Goal: Task Accomplishment & Management: Manage account settings

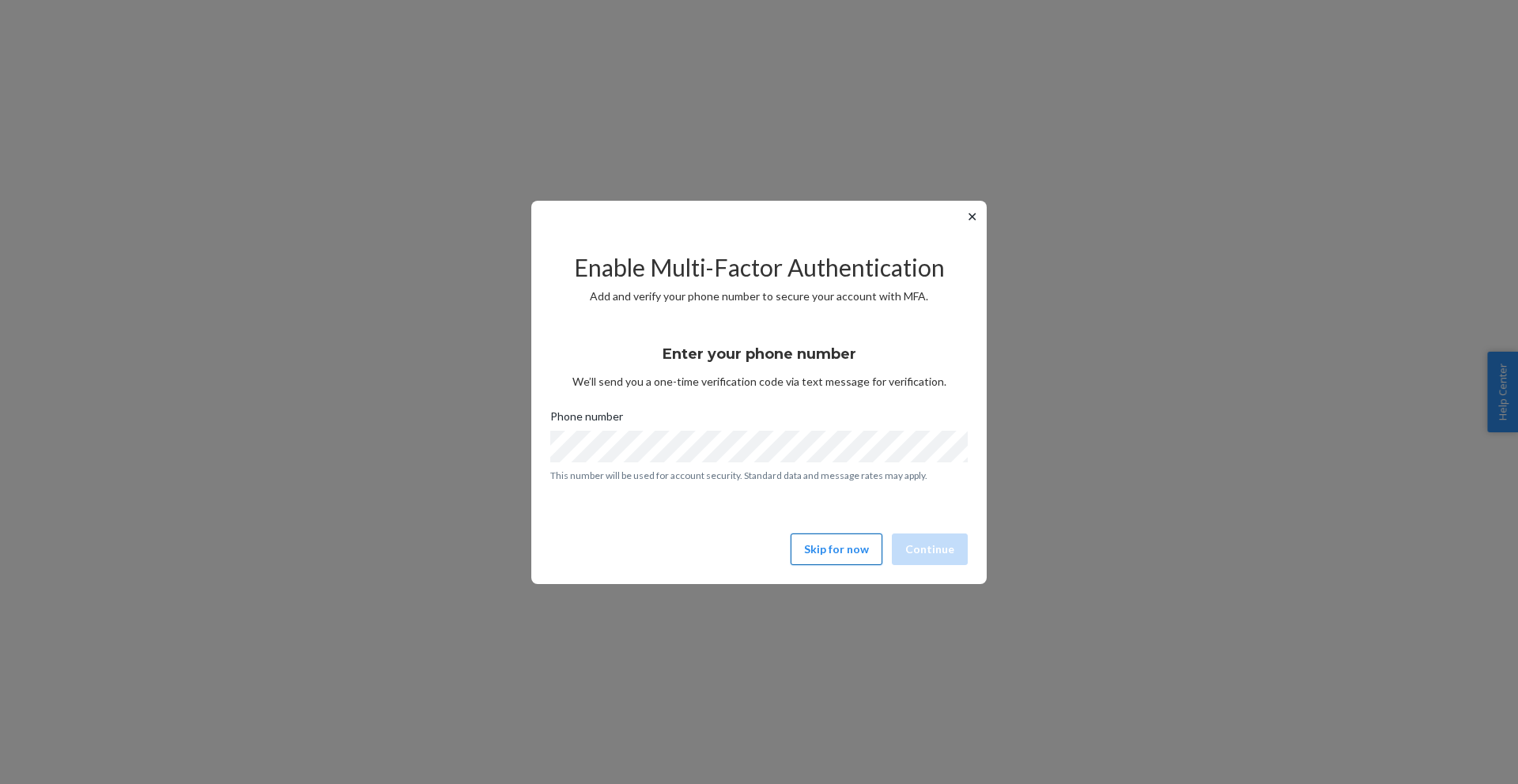
click at [844, 551] on button "Skip for now" at bounding box center [836, 549] width 92 height 32
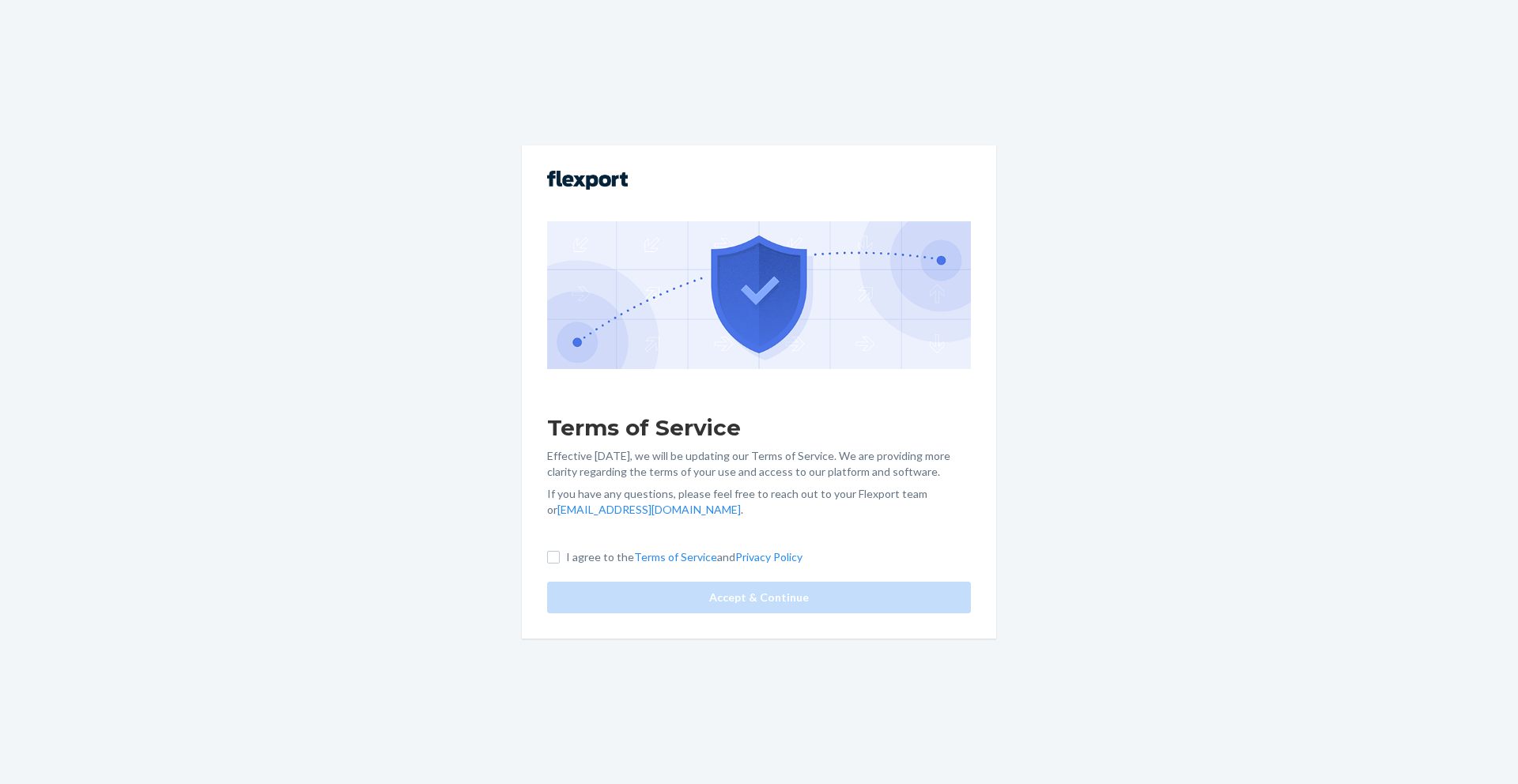
click at [562, 554] on label "I agree to the Terms of Service and Privacy Policy" at bounding box center [675, 557] width 255 height 15
click at [560, 554] on input "I agree to the Terms of Service and Privacy Policy" at bounding box center [553, 557] width 13 height 13
checkbox input "true"
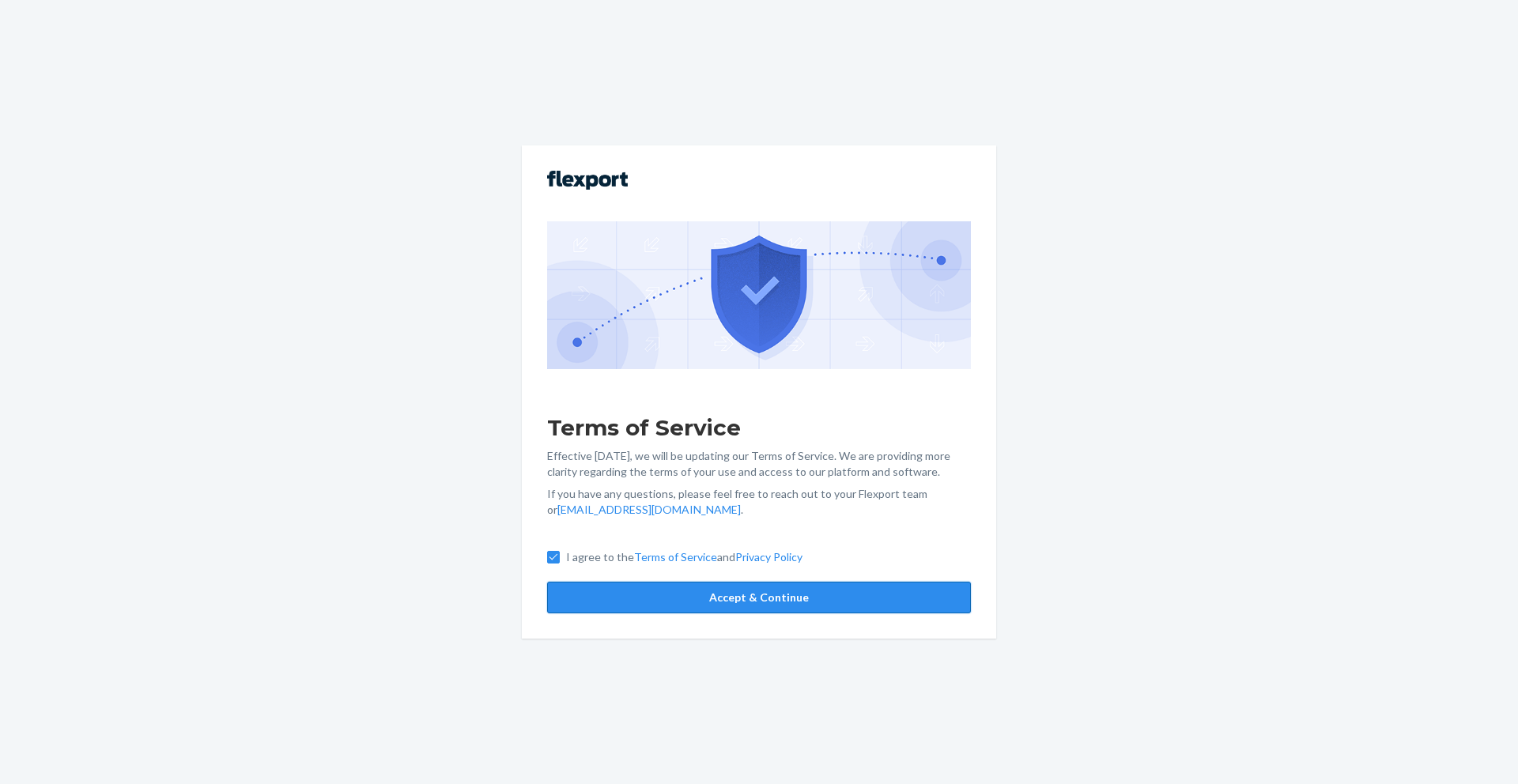
click at [613, 585] on button "Accept & Continue" at bounding box center [759, 597] width 423 height 32
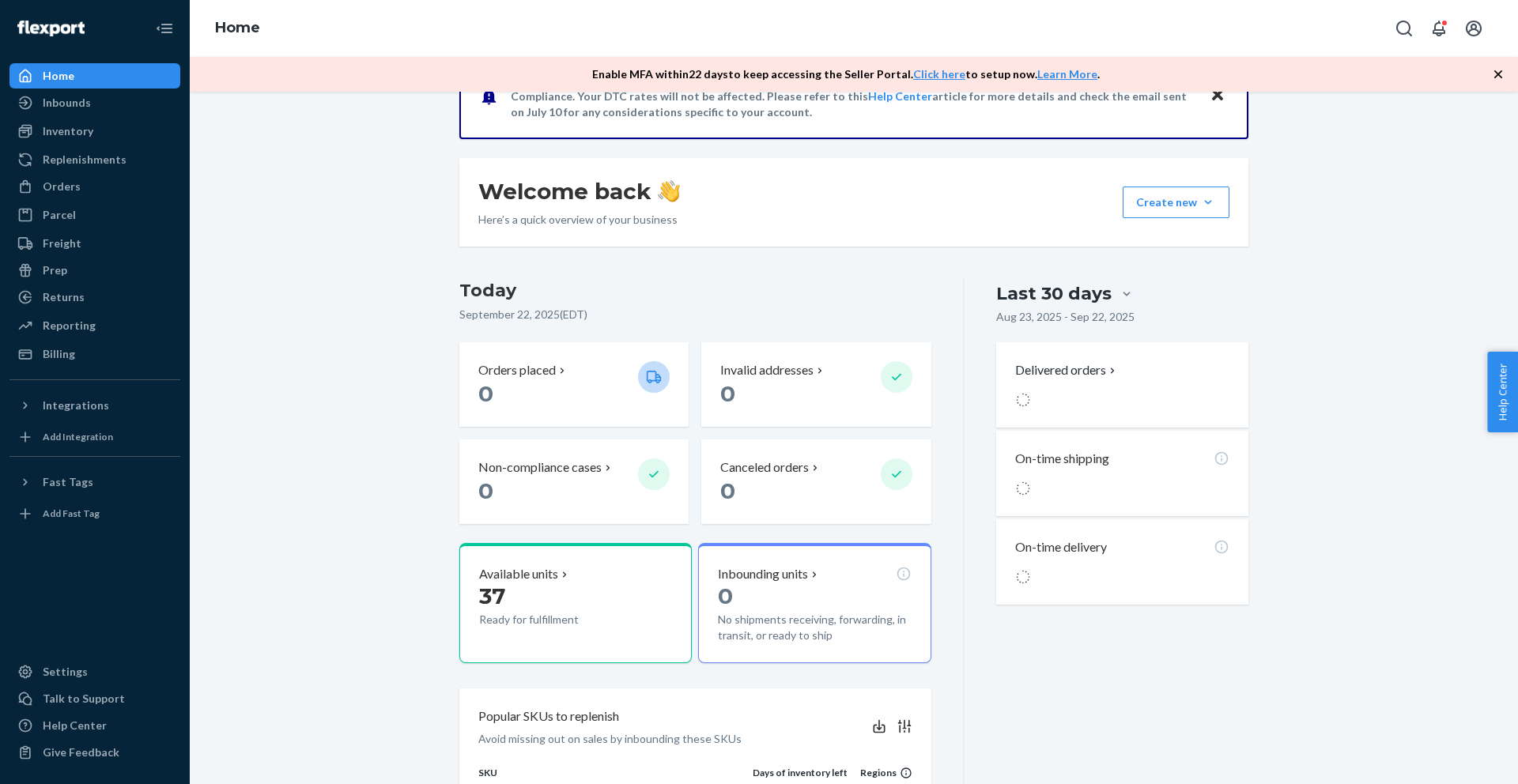
scroll to position [191, 0]
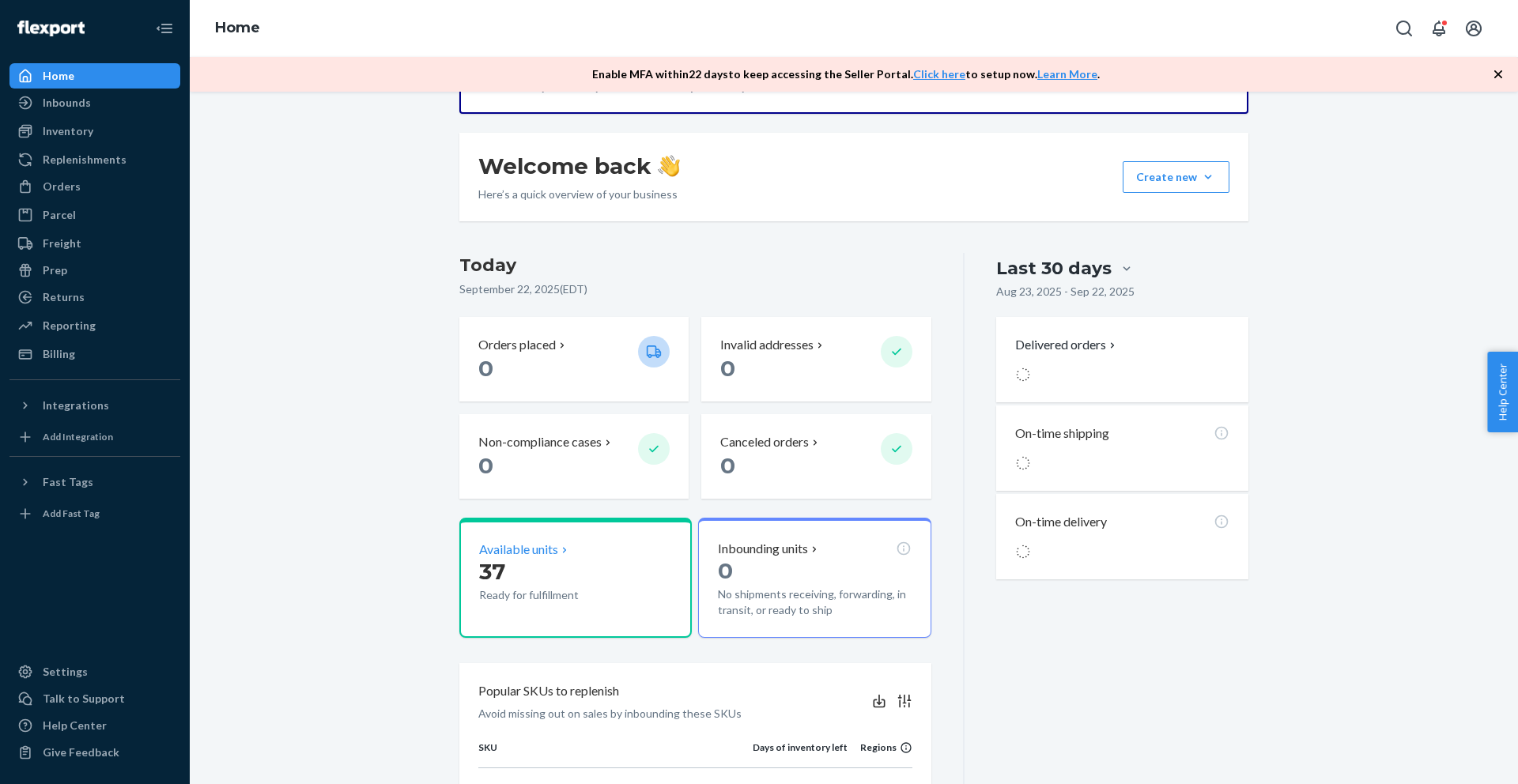
click at [555, 561] on p "37" at bounding box center [552, 571] width 147 height 28
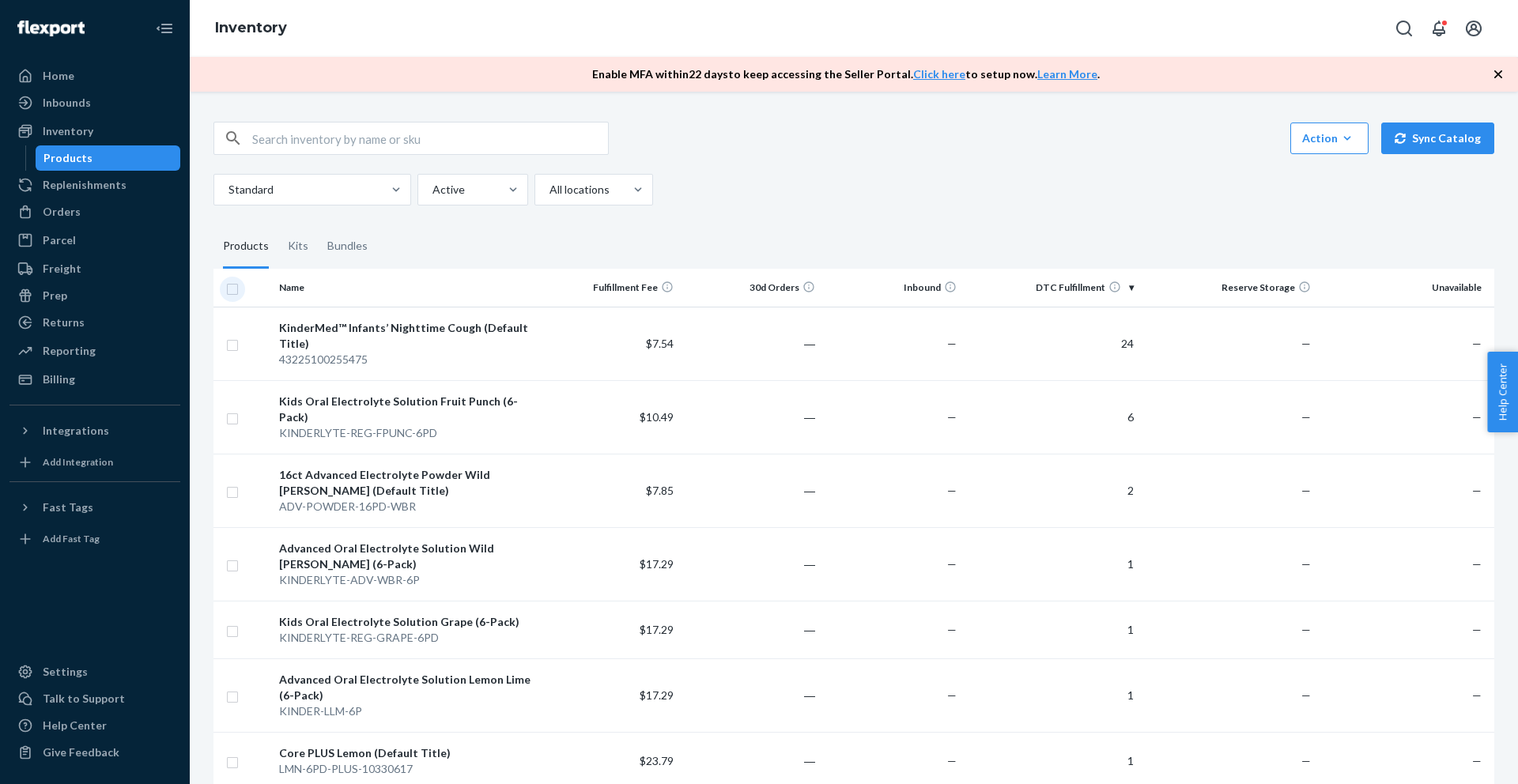
click at [233, 290] on input "checkbox" at bounding box center [232, 287] width 13 height 16
checkbox input "true"
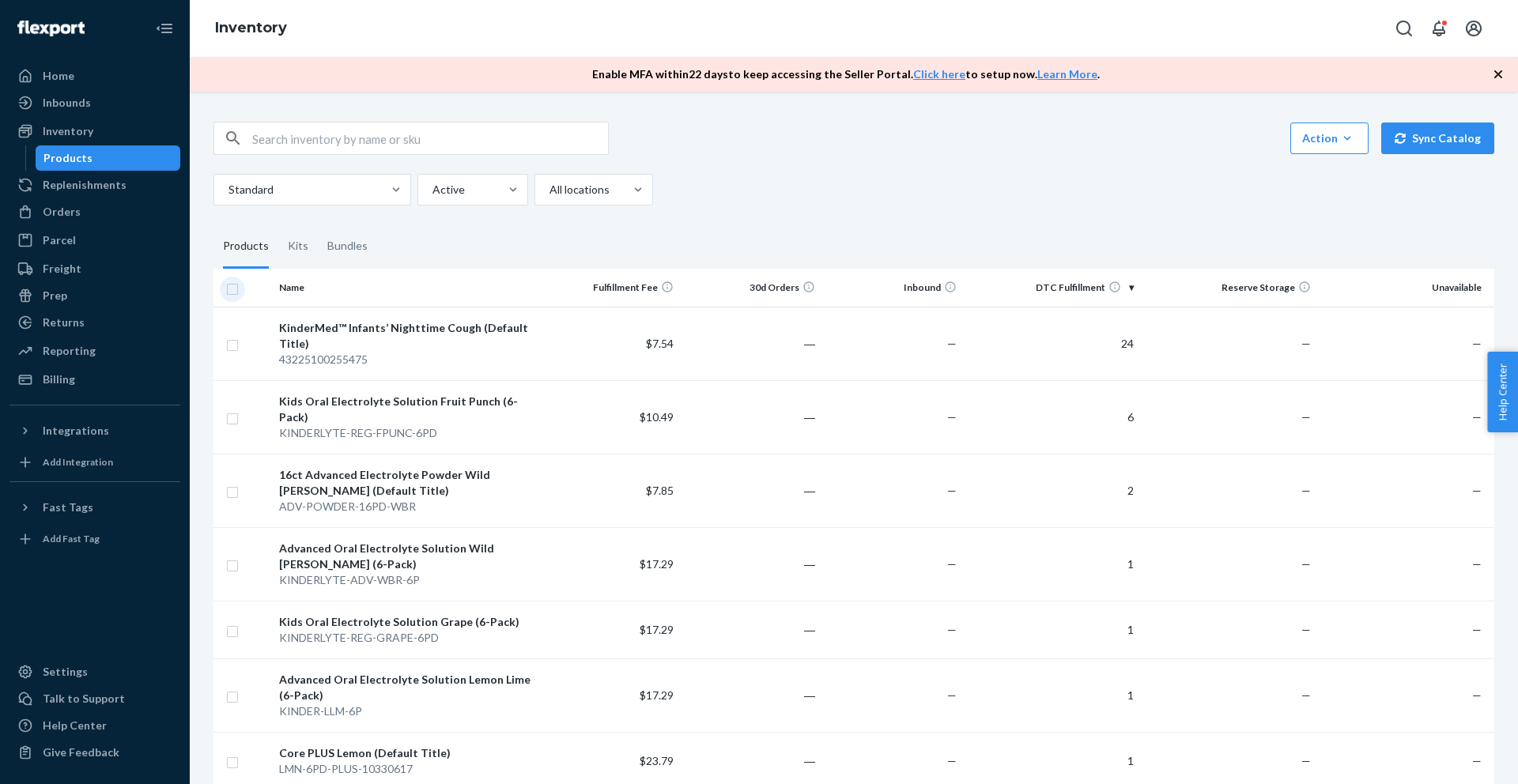
checkbox input "true"
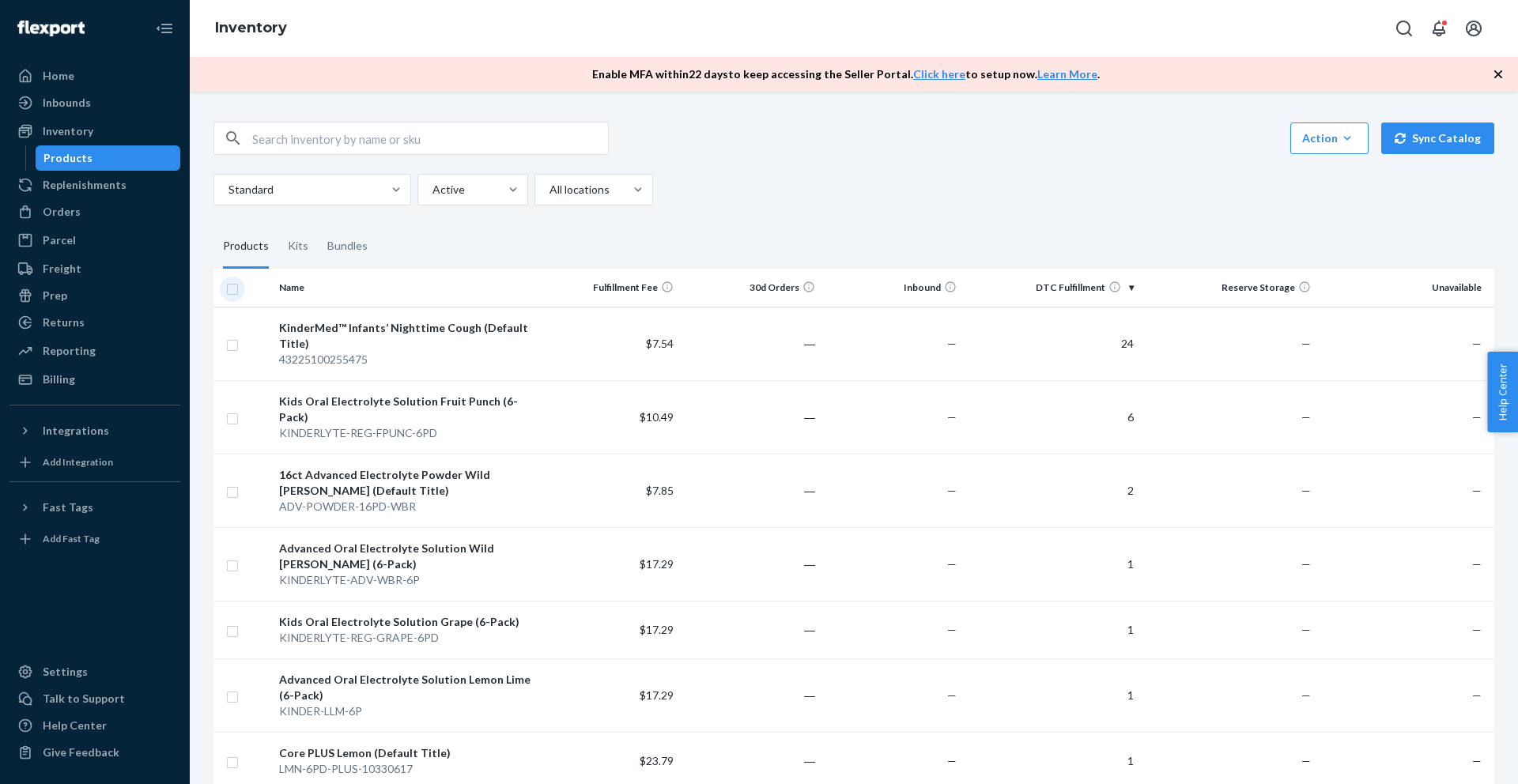
checkbox input "true"
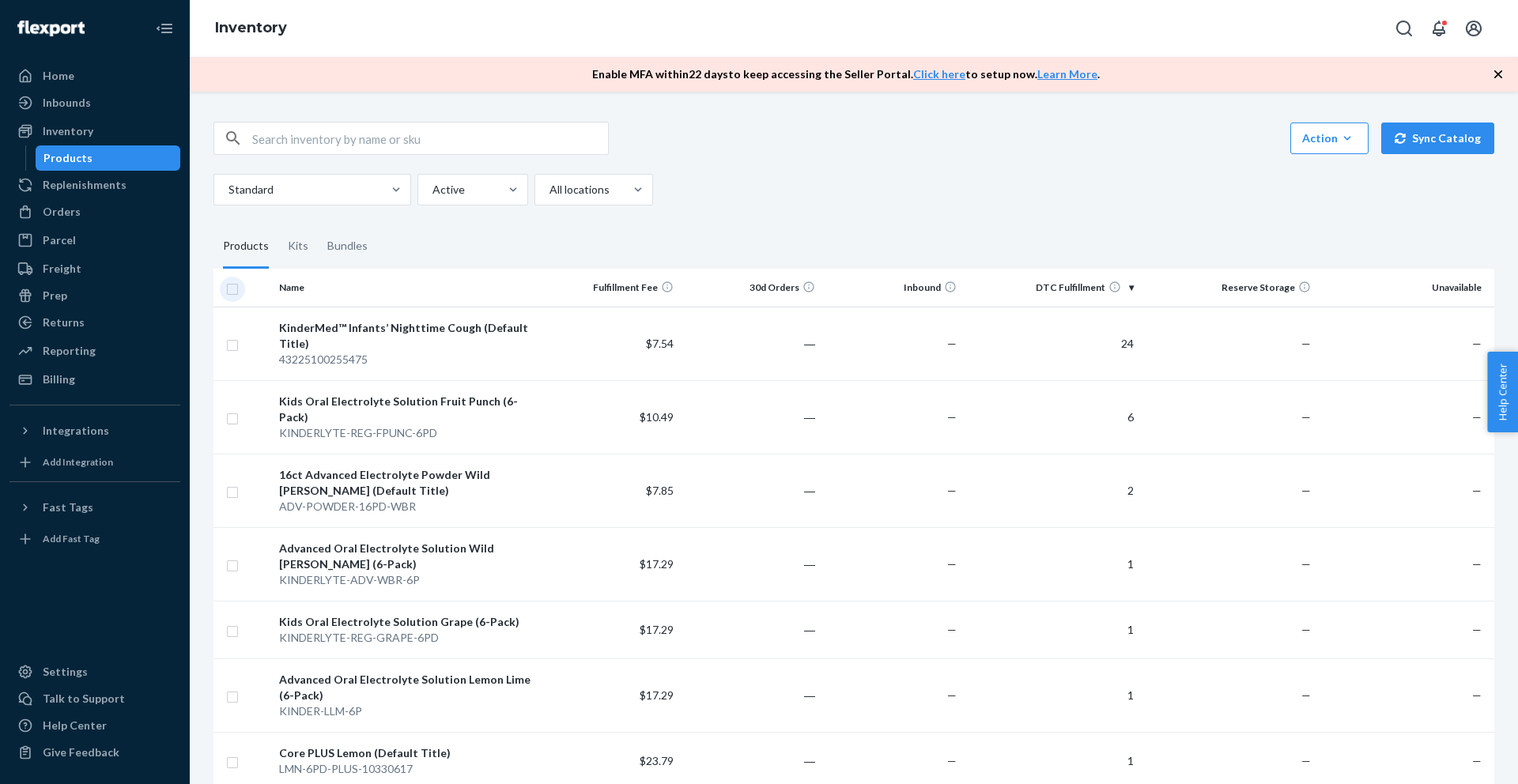
checkbox input "true"
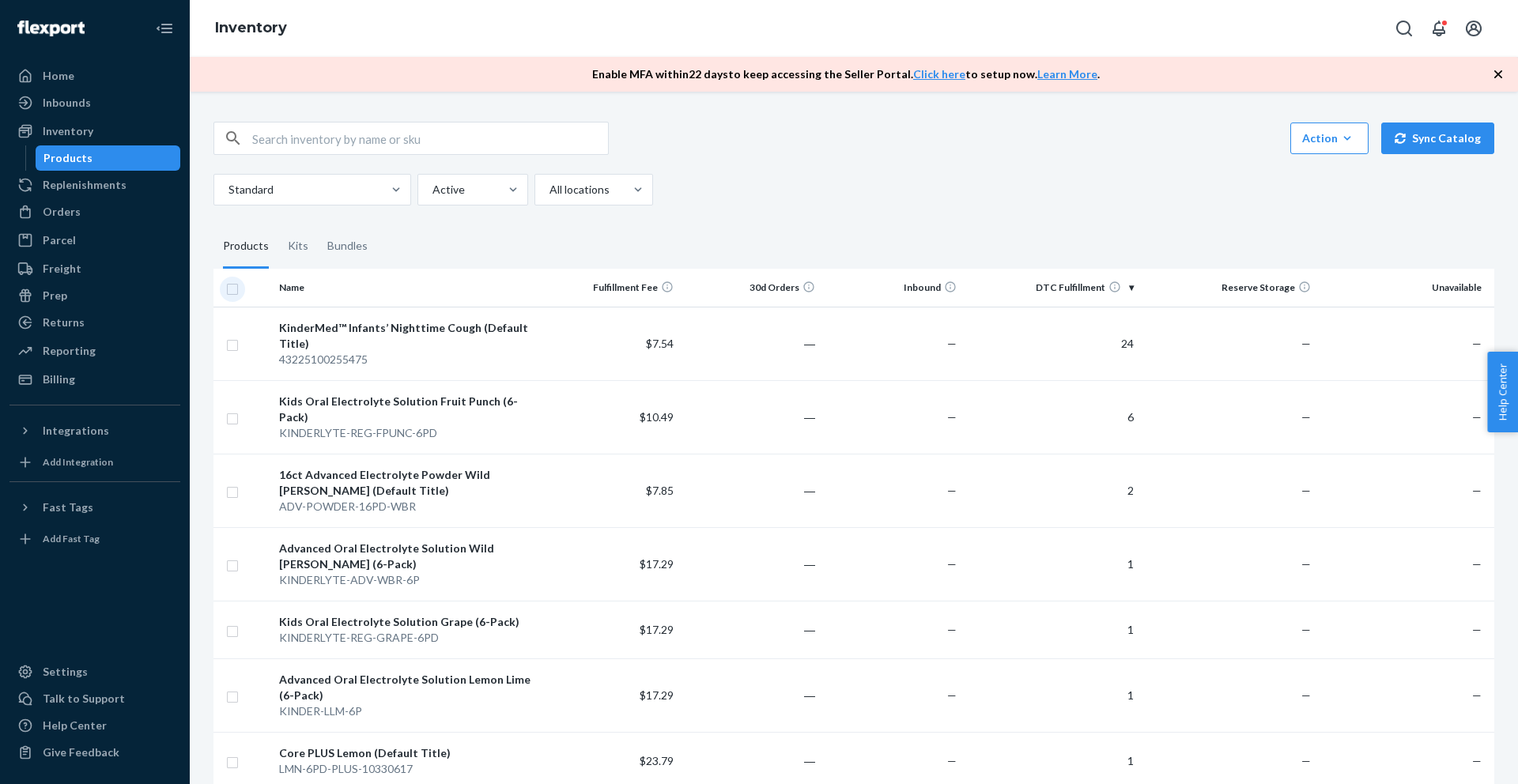
checkbox input "true"
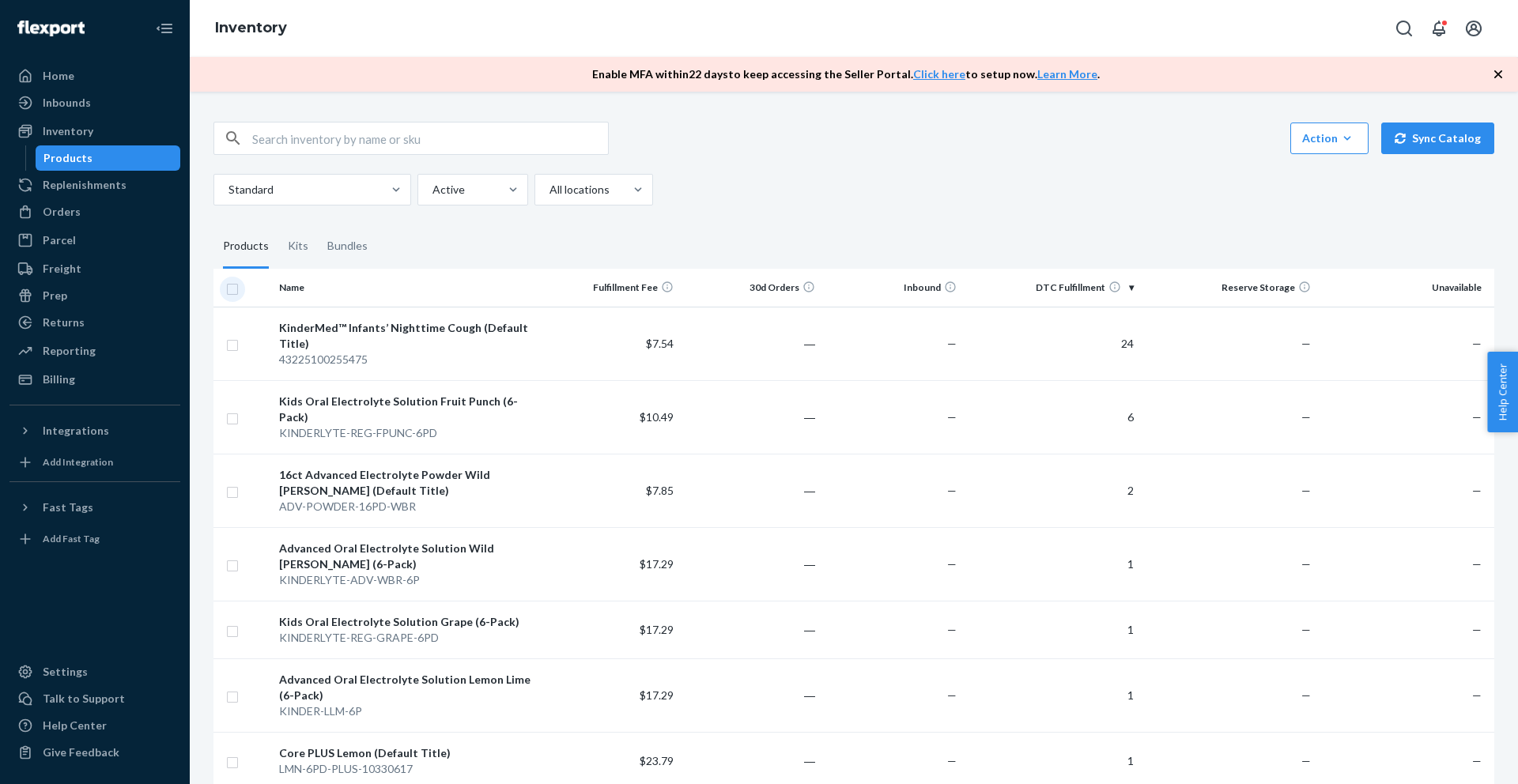
checkbox input "true"
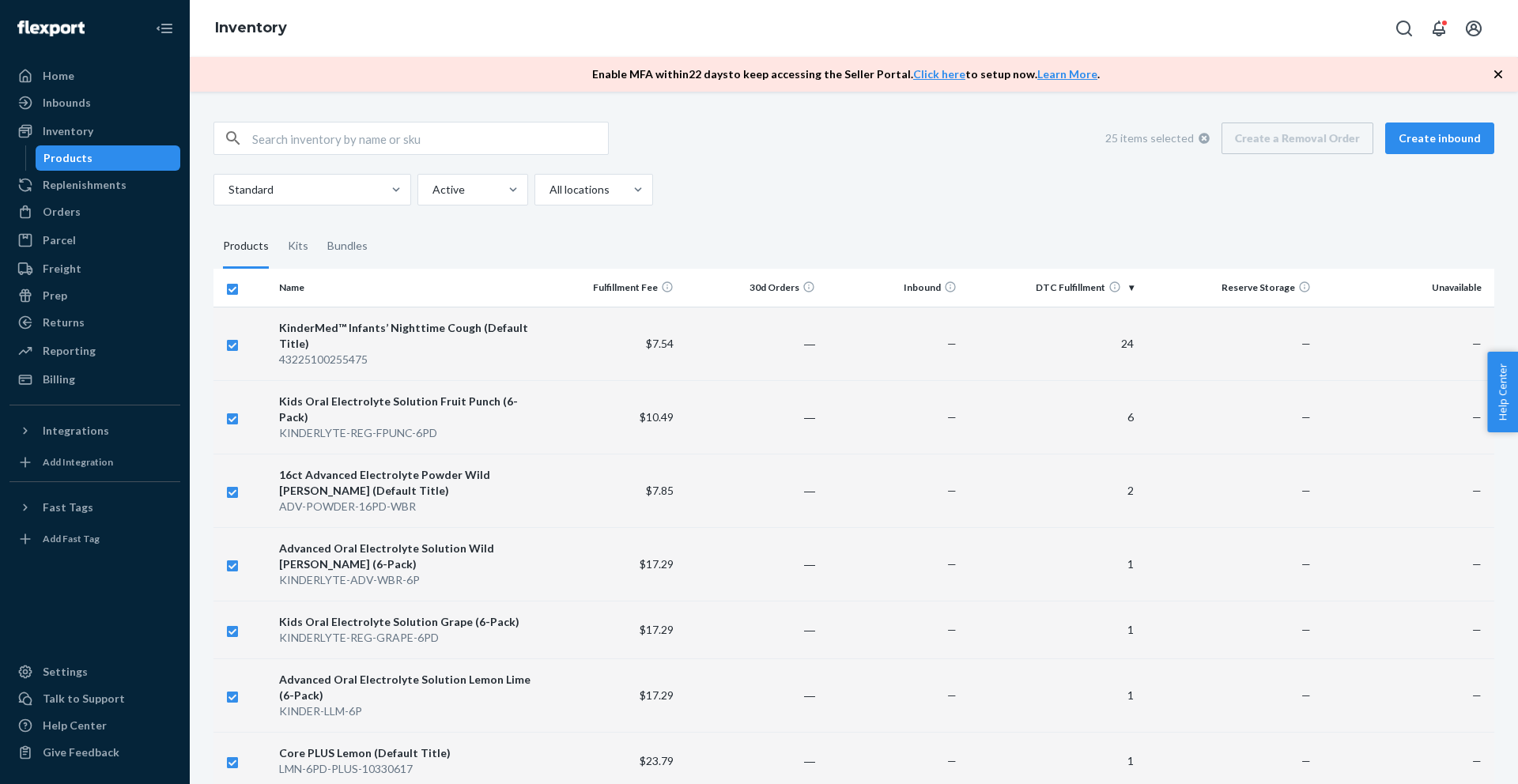
click at [1330, 137] on div "25 items selected Create a Removal Order Create inbound" at bounding box center [1294, 138] width 401 height 32
click at [1096, 191] on div "Standard Active All locations" at bounding box center [848, 189] width 1269 height 32
click at [717, 245] on fieldset "Products Kits Bundles" at bounding box center [854, 247] width 1281 height 45
click at [1229, 141] on div "25 items selected Create a Removal Order Create inbound" at bounding box center [1294, 138] width 401 height 32
click at [1496, 71] on icon "button" at bounding box center [1497, 74] width 8 height 8
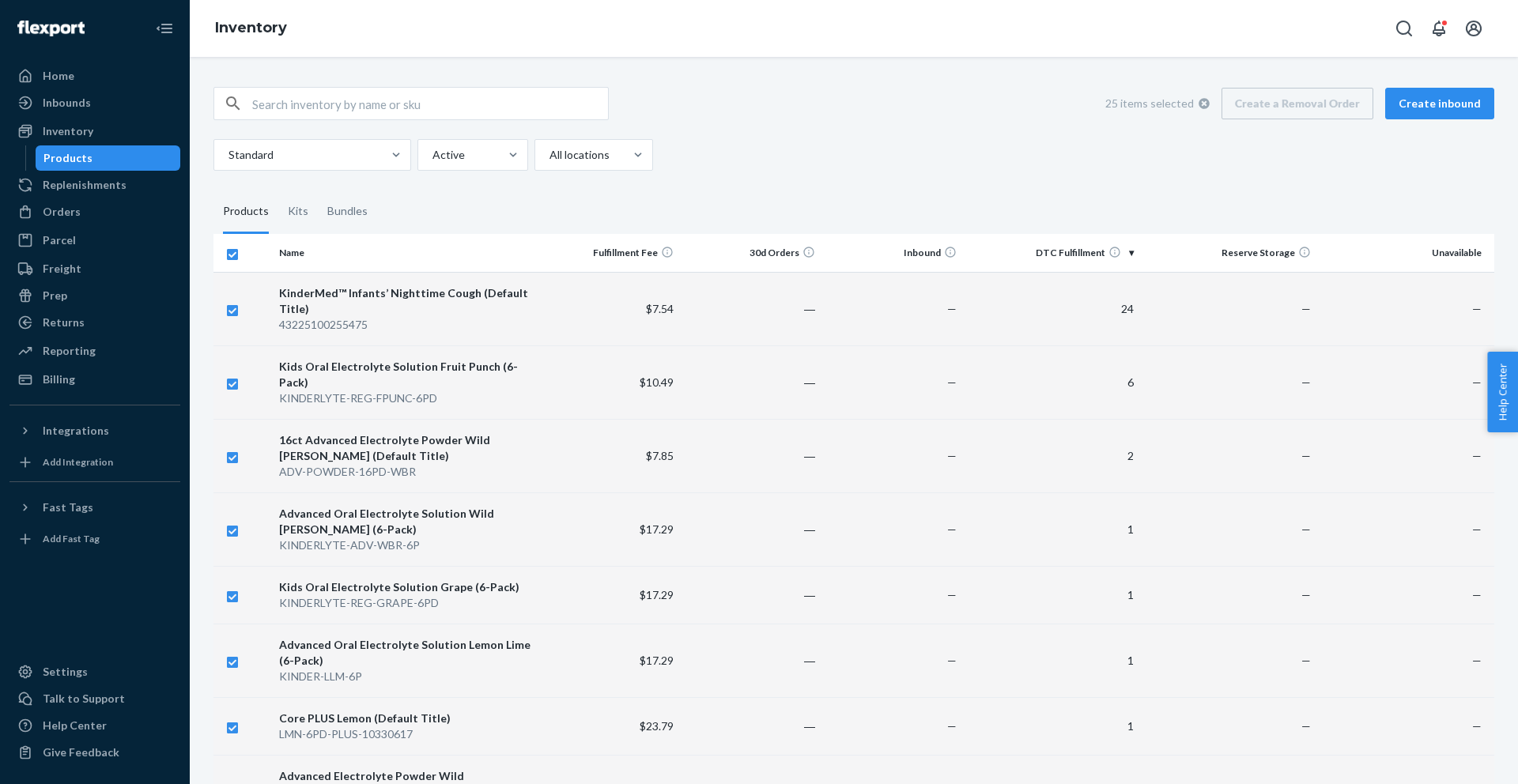
click at [781, 217] on fieldset "Products Kits Bundles" at bounding box center [854, 212] width 1281 height 45
click at [227, 260] on input "checkbox" at bounding box center [232, 252] width 13 height 16
checkbox input "false"
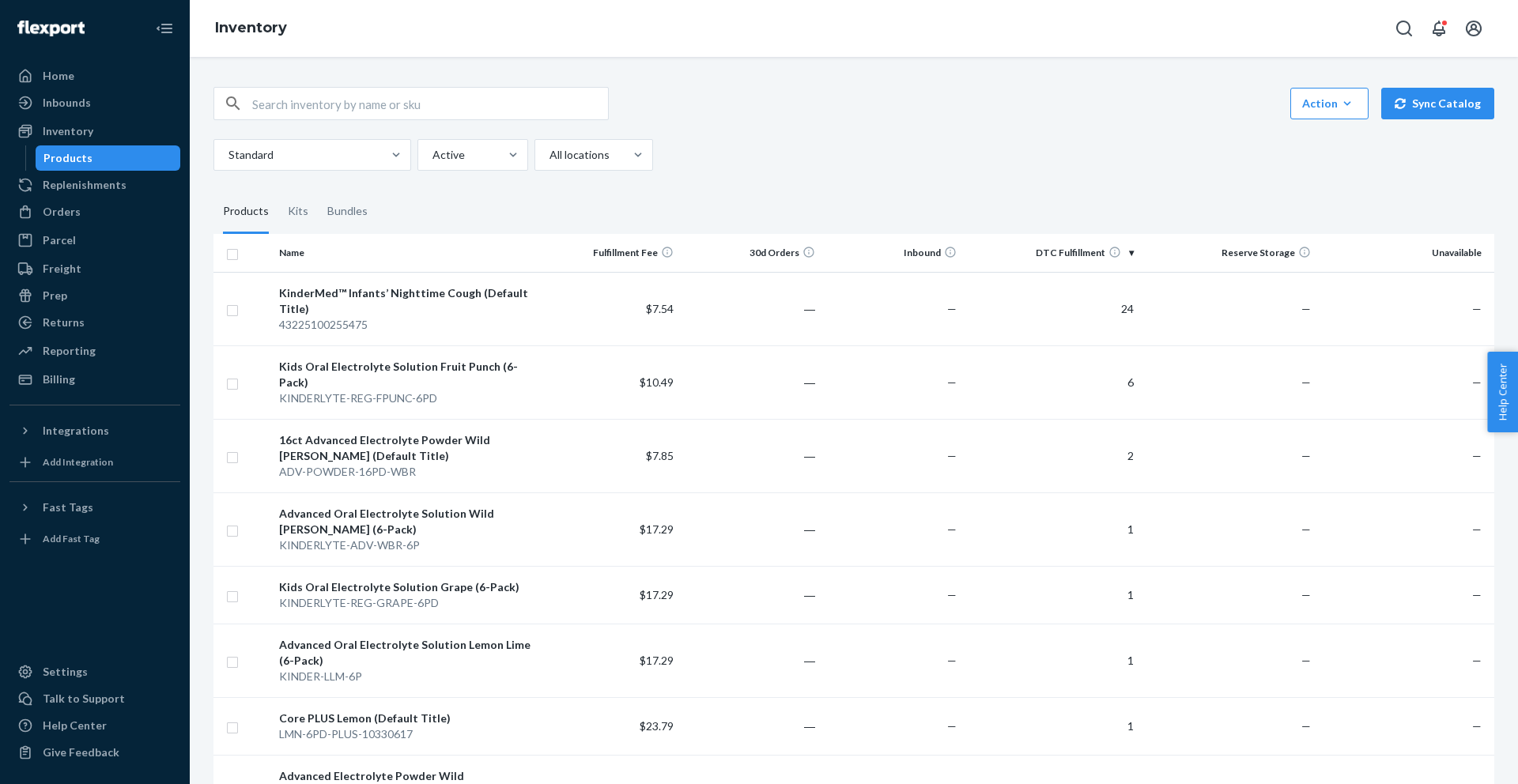
checkbox input "false"
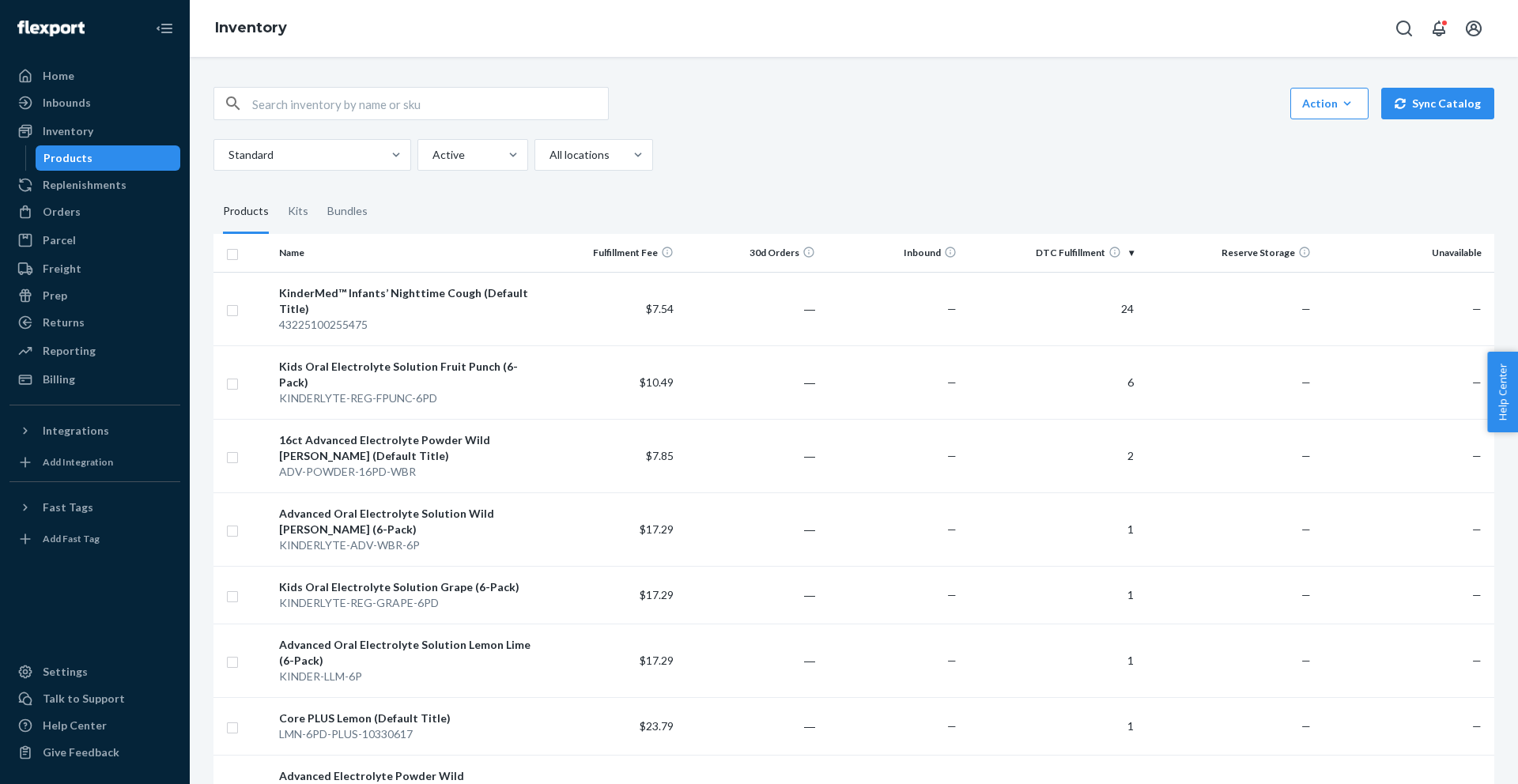
checkbox input "false"
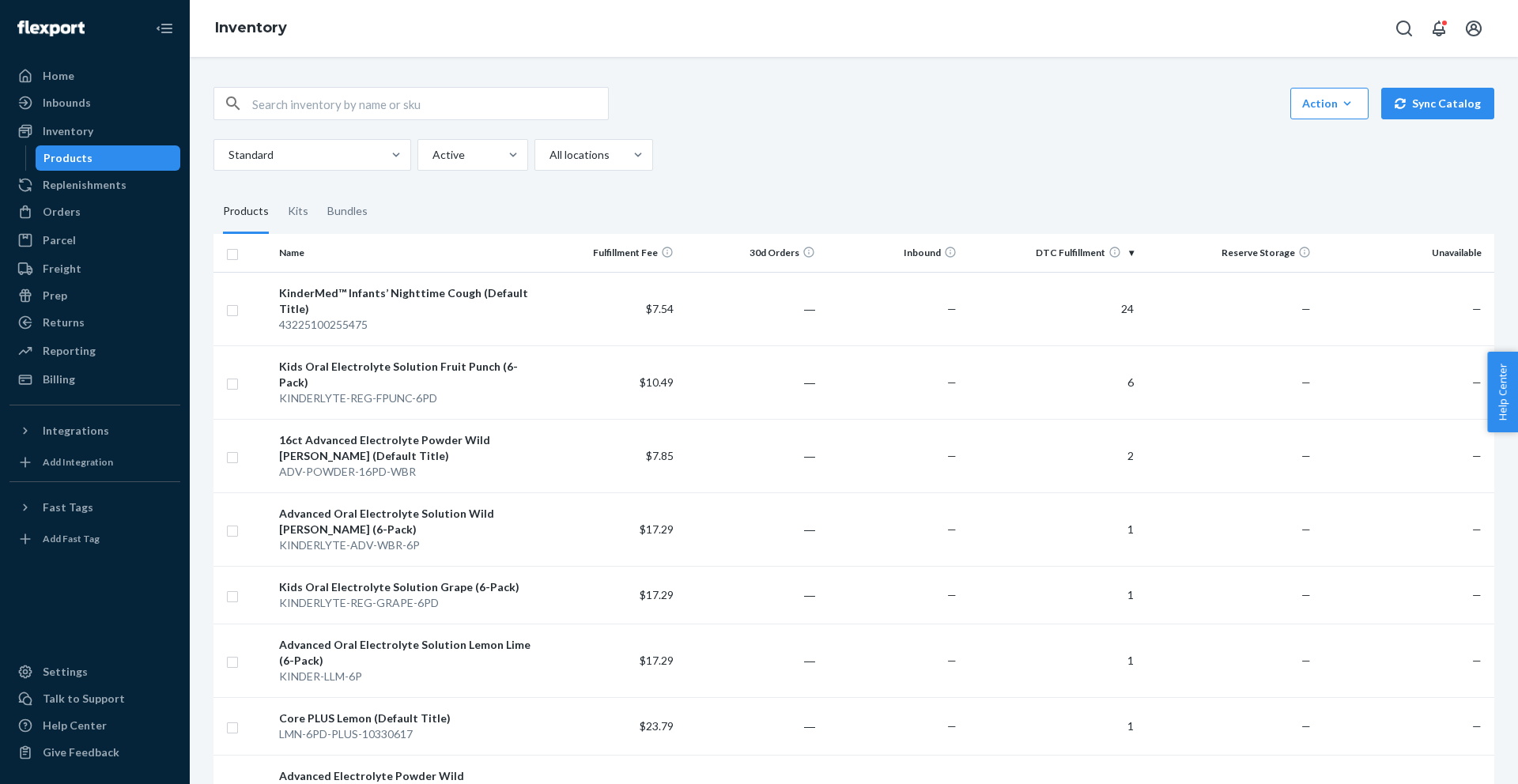
checkbox input "false"
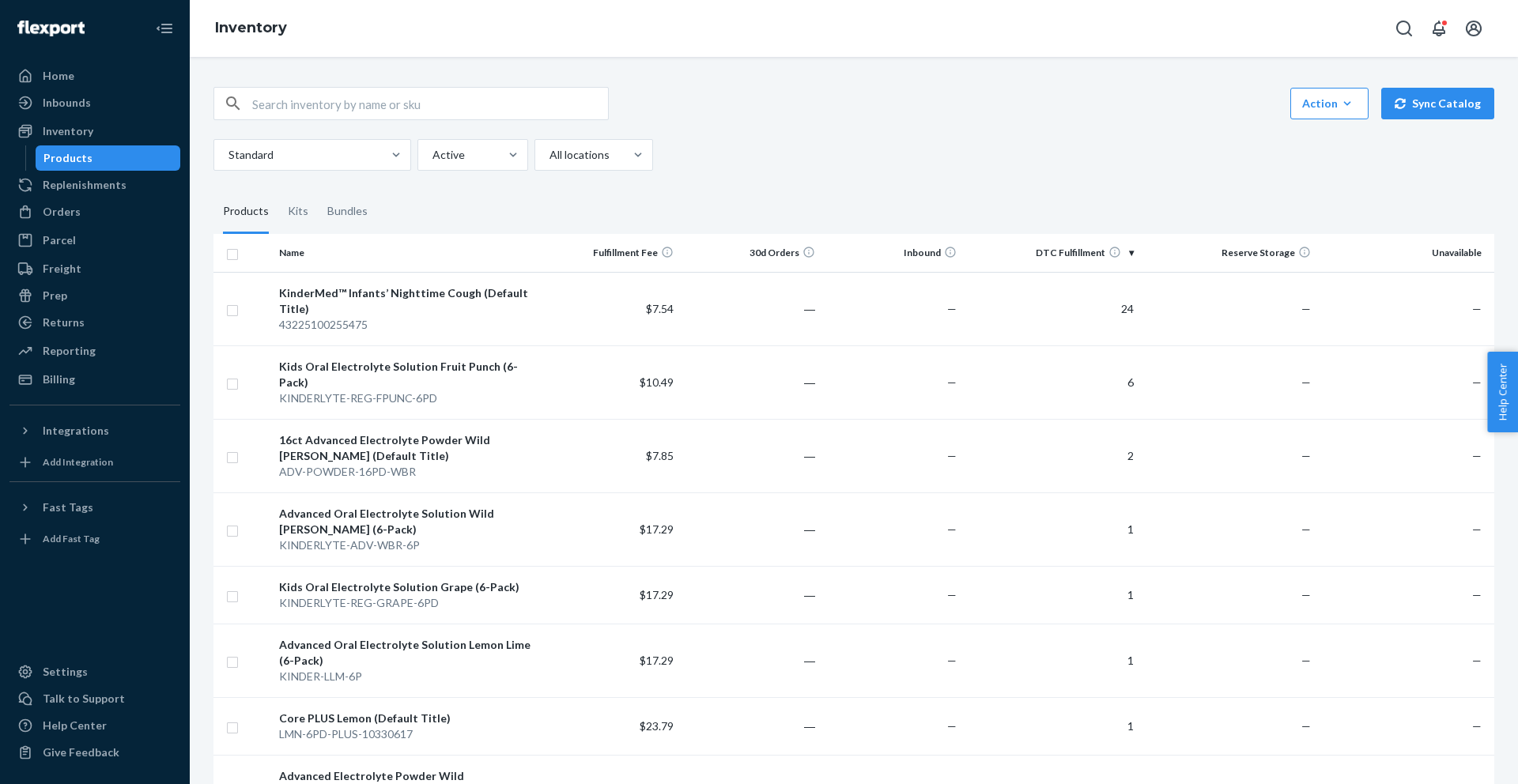
checkbox input "false"
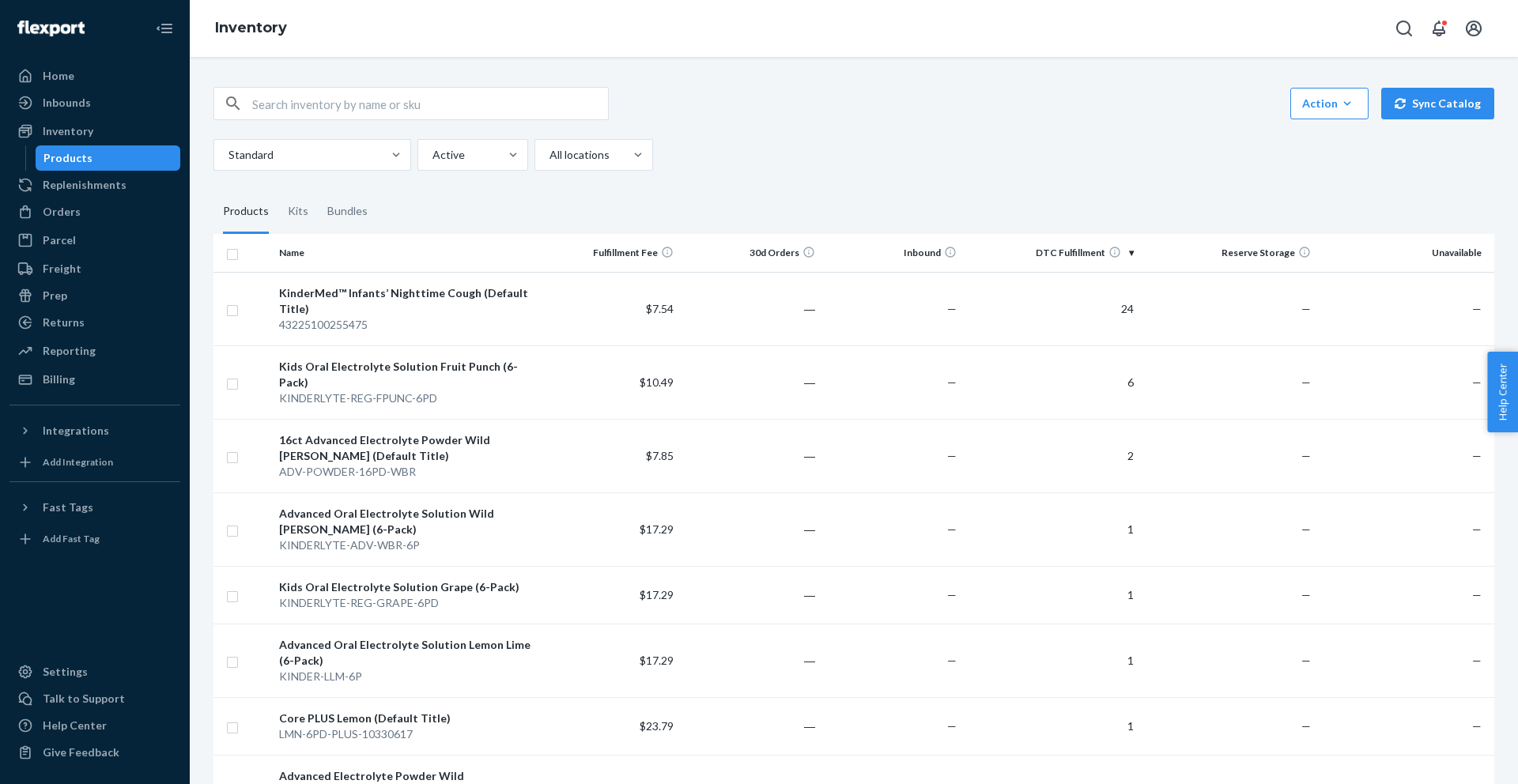
checkbox input "false"
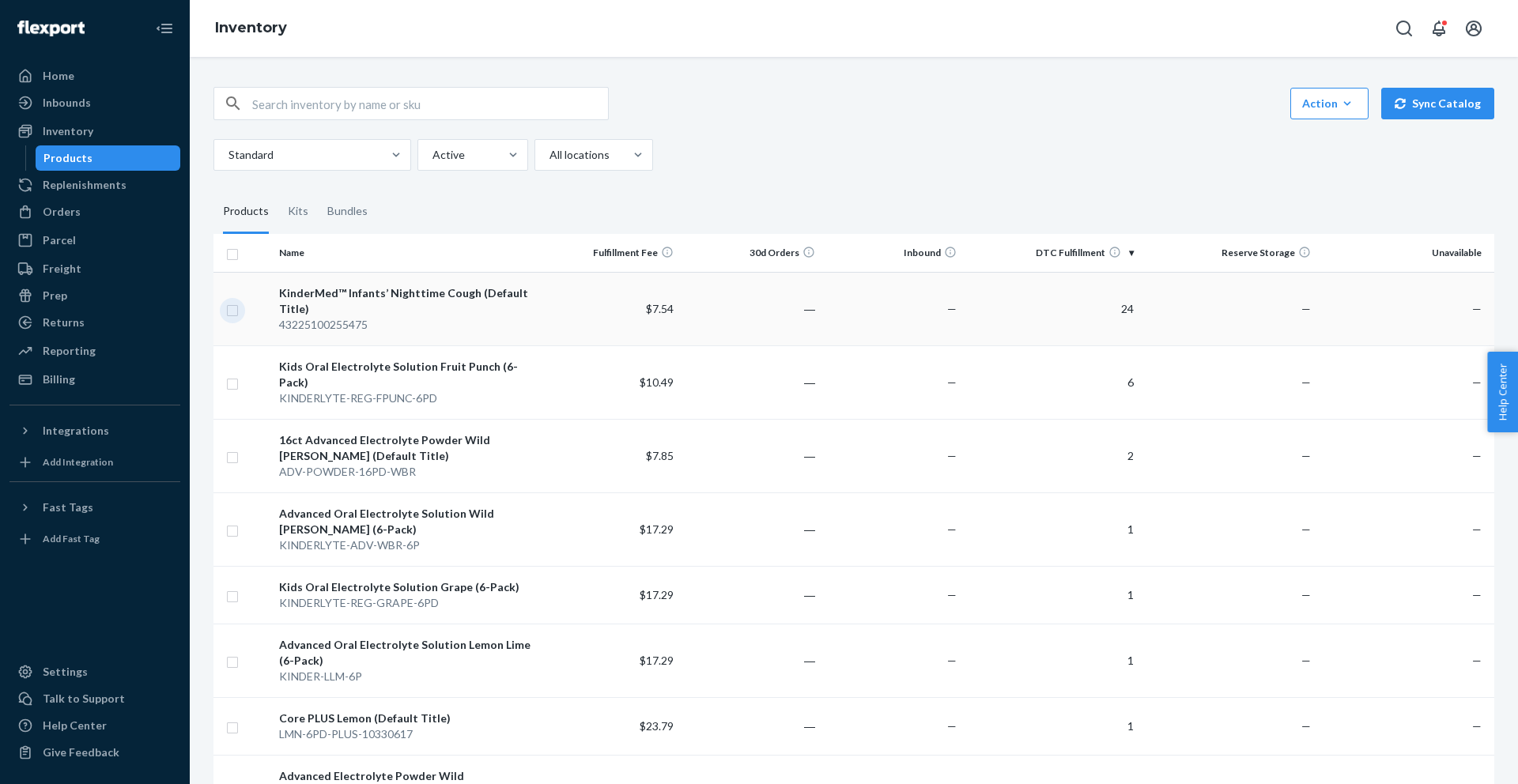
click at [232, 315] on input "checkbox" at bounding box center [232, 308] width 13 height 16
checkbox input "true"
drag, startPoint x: 238, startPoint y: 374, endPoint x: 235, endPoint y: 406, distance: 32.1
click at [238, 374] on input "checkbox" at bounding box center [232, 381] width 13 height 16
checkbox input "true"
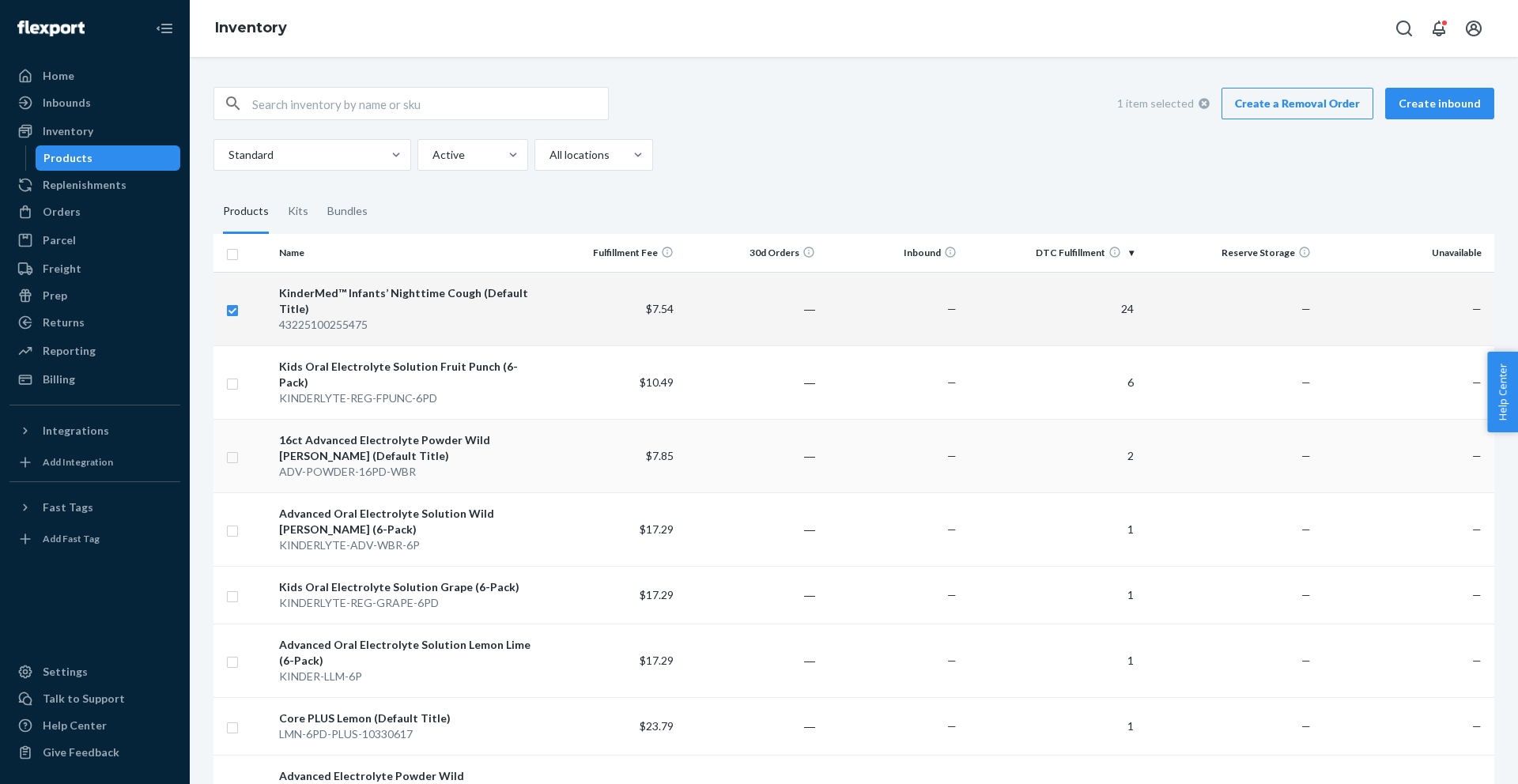
checkbox input "true"
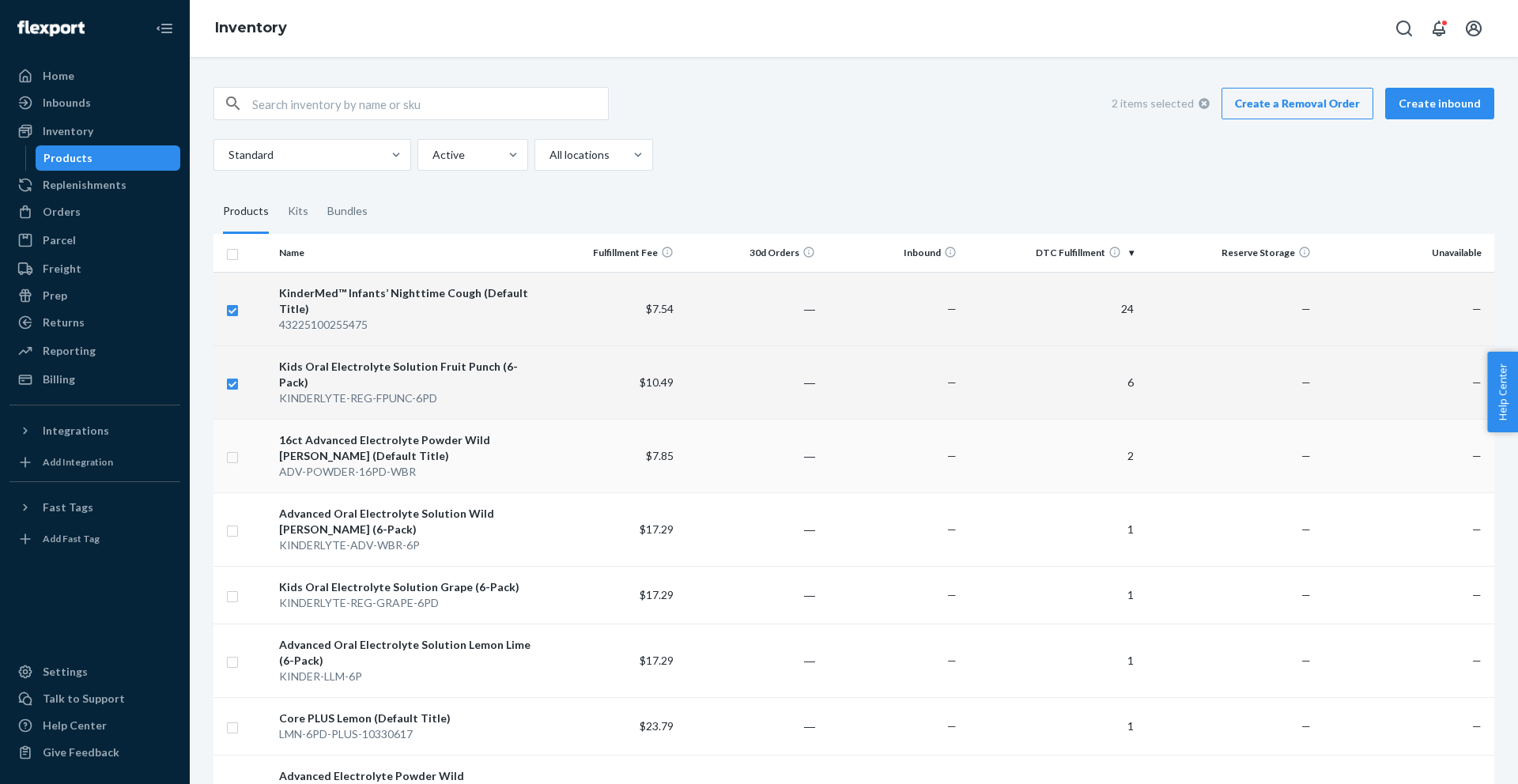
checkbox input "true"
click at [232, 447] on input "checkbox" at bounding box center [232, 455] width 13 height 16
checkbox input "true"
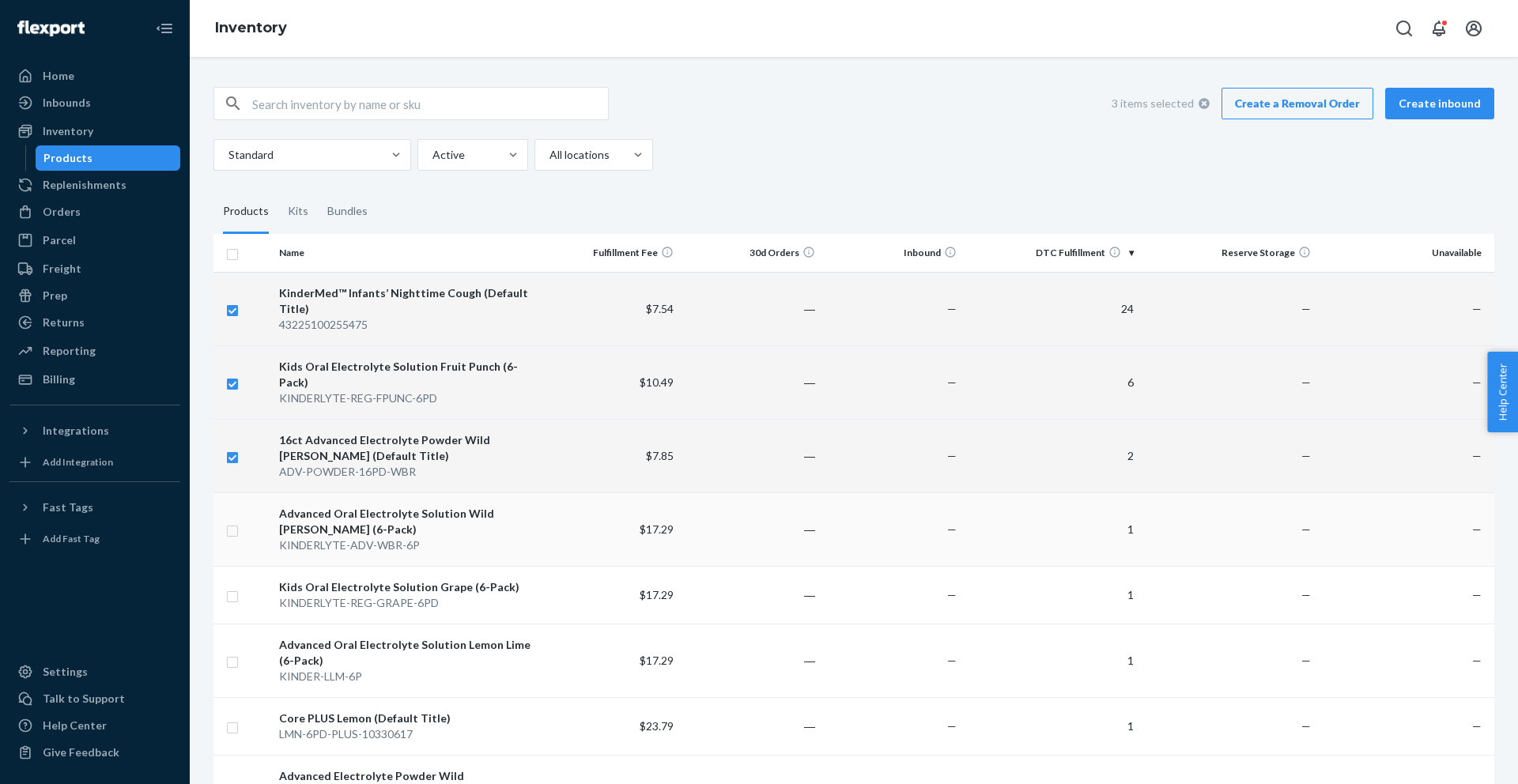
checkbox input "true"
drag, startPoint x: 231, startPoint y: 512, endPoint x: 238, endPoint y: 548, distance: 36.7
click at [232, 521] on input "checkbox" at bounding box center [232, 529] width 13 height 16
checkbox input "true"
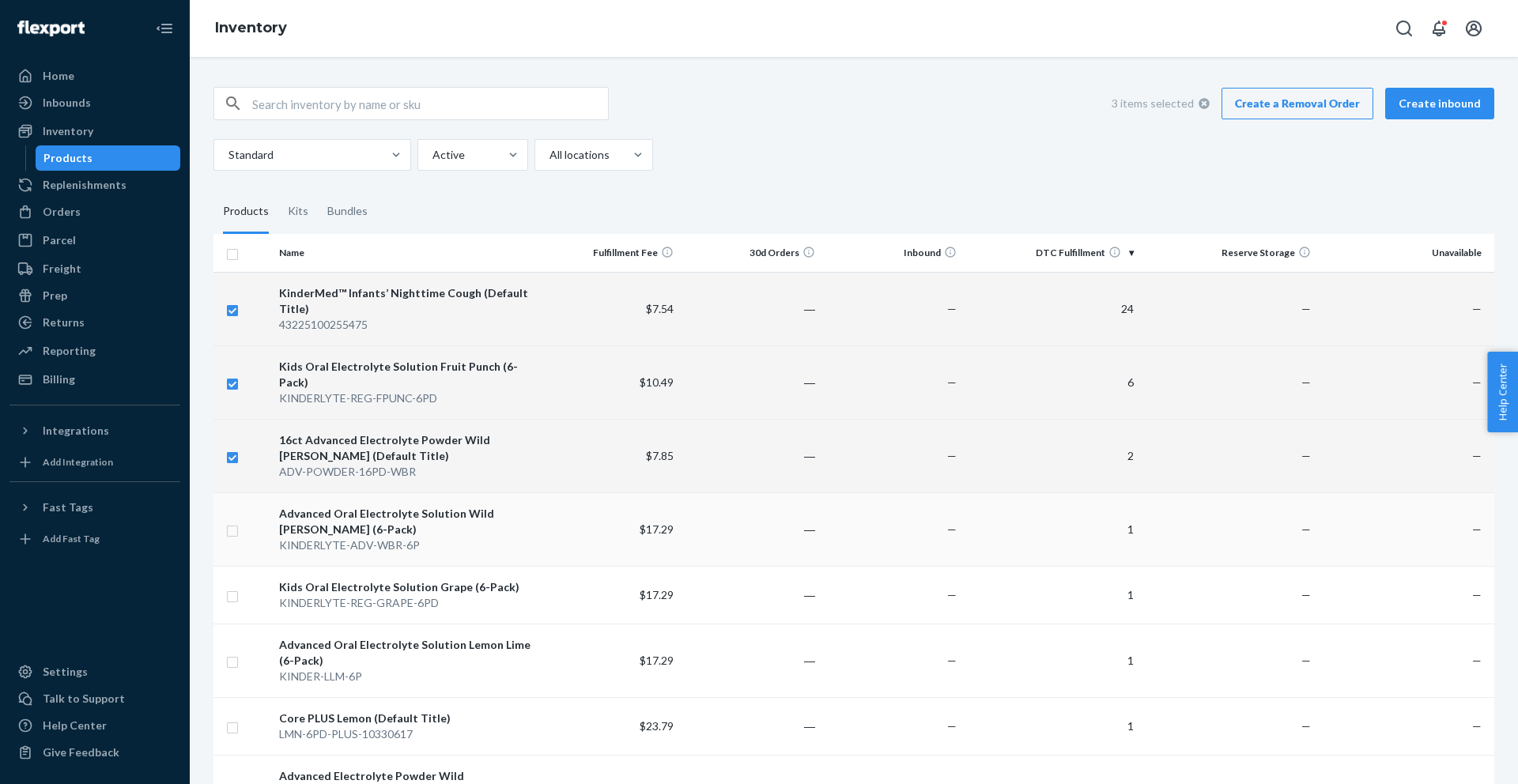
checkbox input "true"
click at [234, 586] on input "checkbox" at bounding box center [232, 594] width 13 height 16
checkbox input "true"
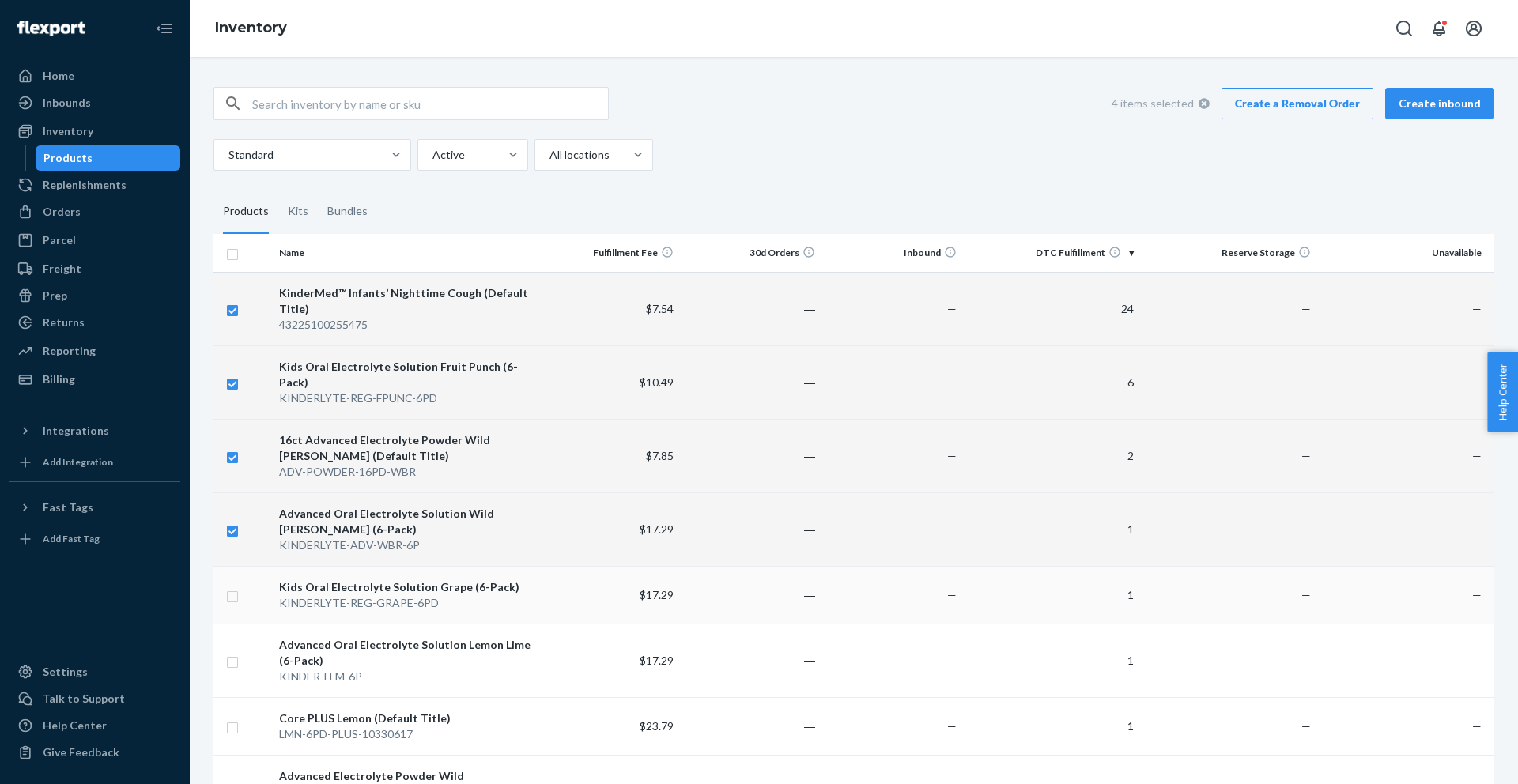
checkbox input "true"
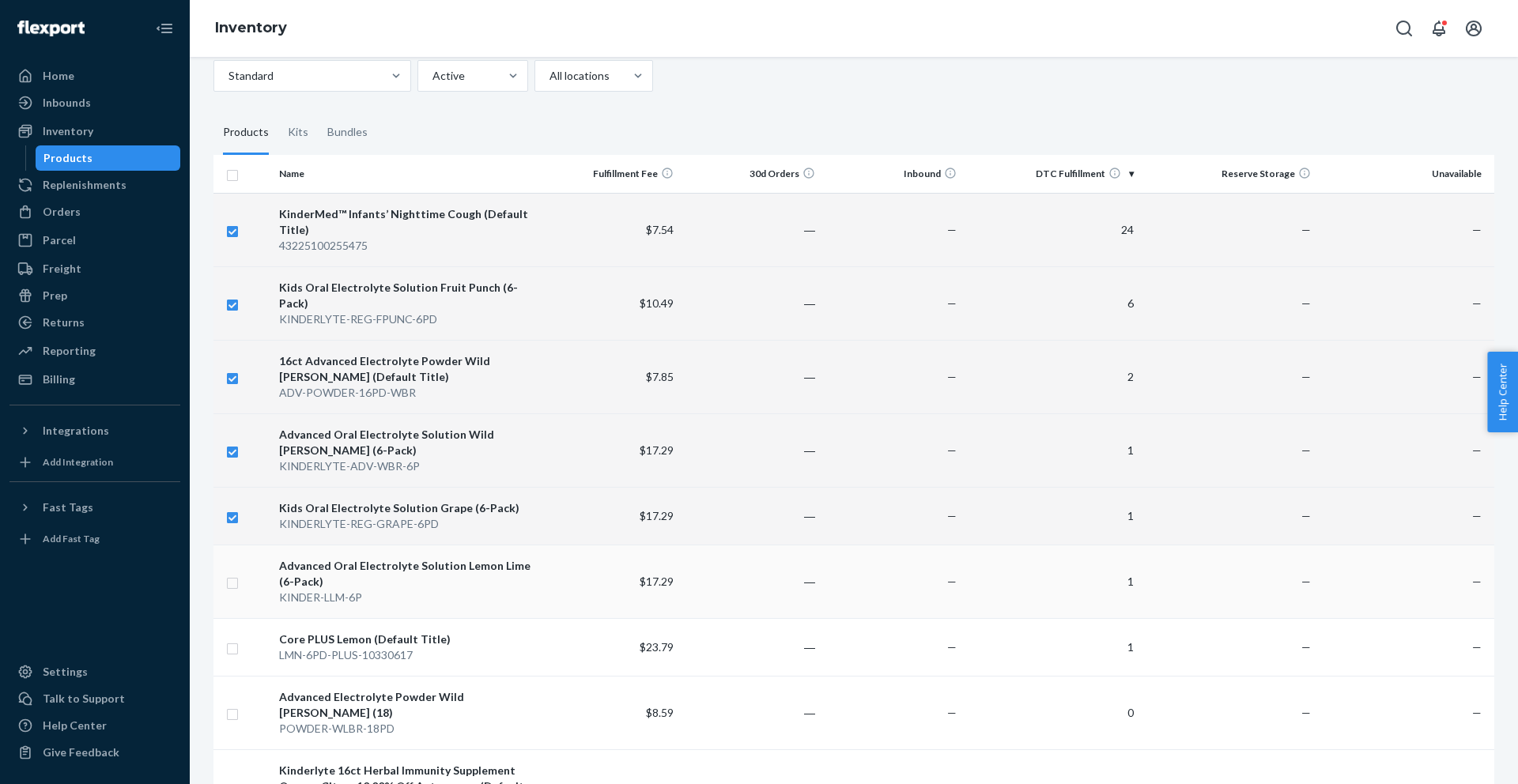
checkbox input "true"
drag, startPoint x: 237, startPoint y: 566, endPoint x: 237, endPoint y: 589, distance: 23.0
click at [237, 575] on input "checkbox" at bounding box center [232, 583] width 13 height 16
checkbox input "true"
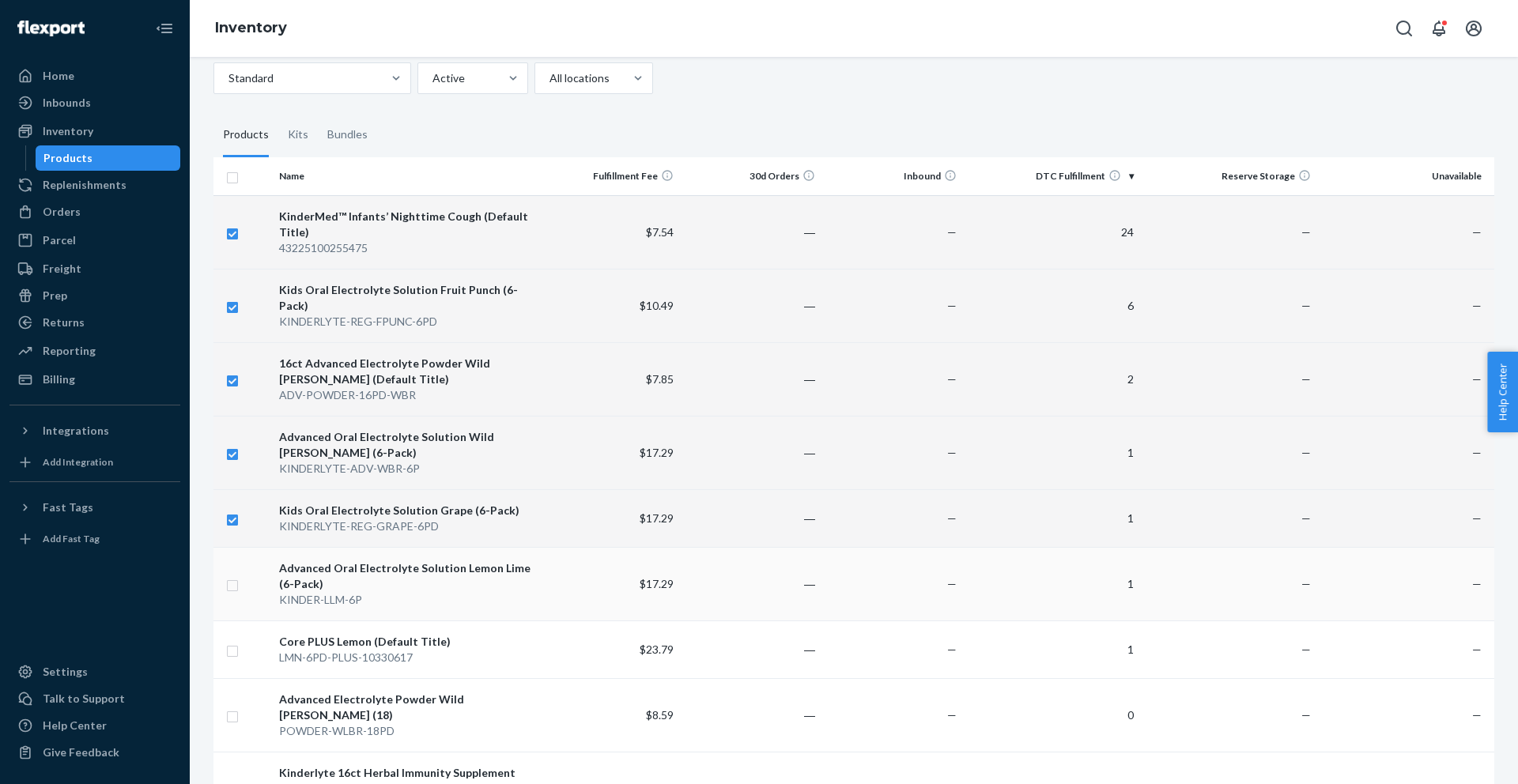
checkbox input "true"
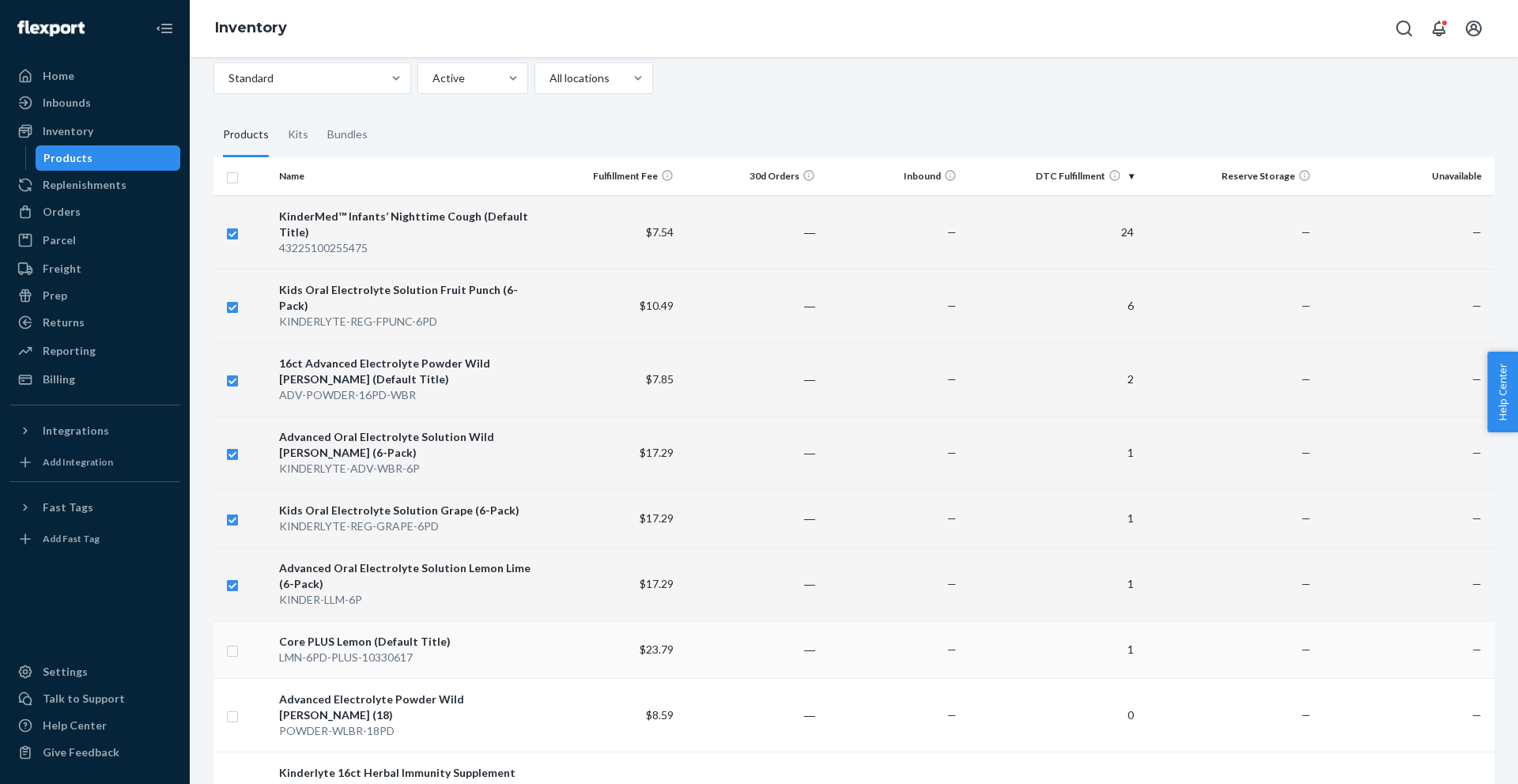
scroll to position [77, 0]
click at [235, 642] on td at bounding box center [243, 648] width 59 height 57
click at [232, 640] on input "checkbox" at bounding box center [232, 648] width 13 height 16
checkbox input "true"
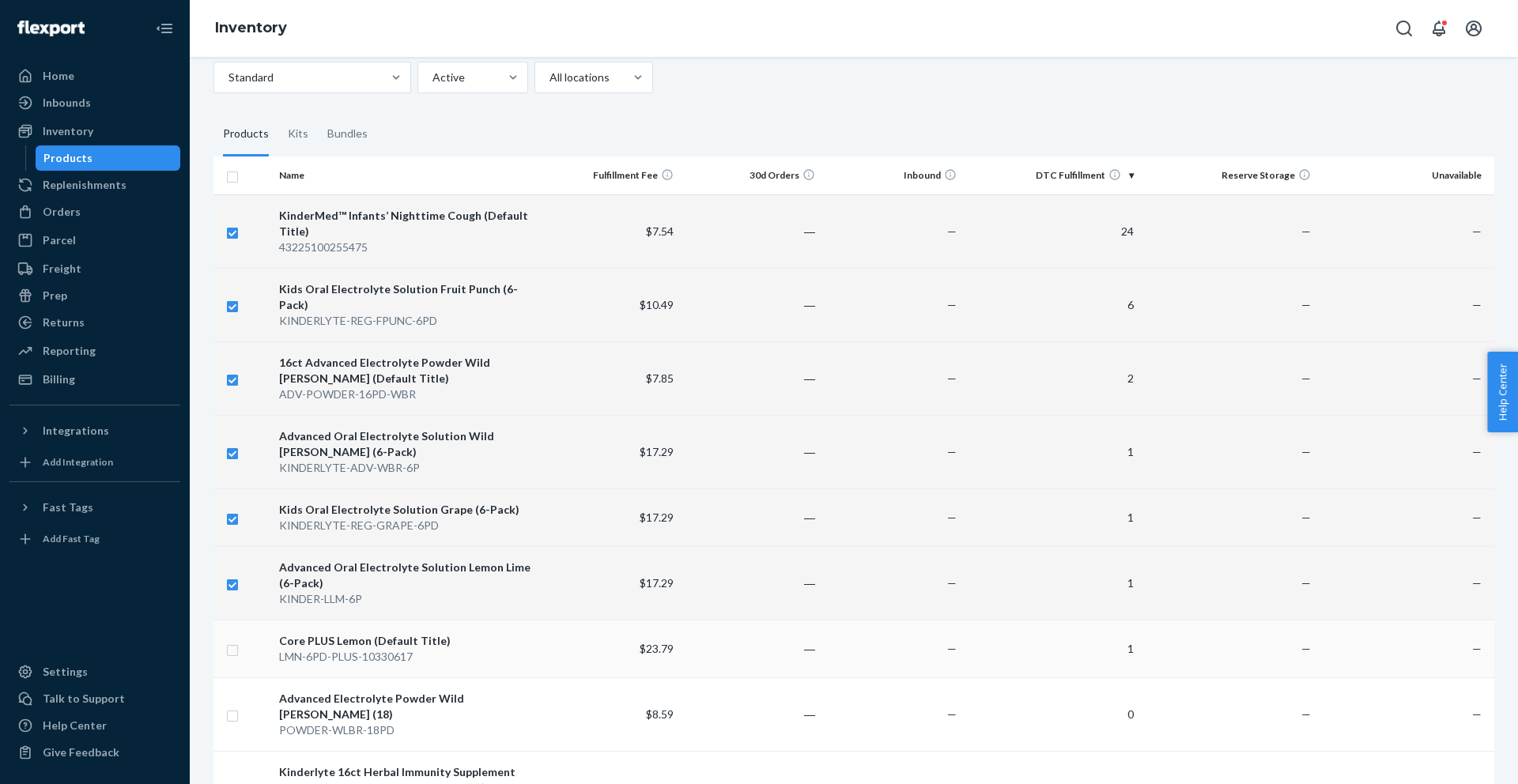
checkbox input "true"
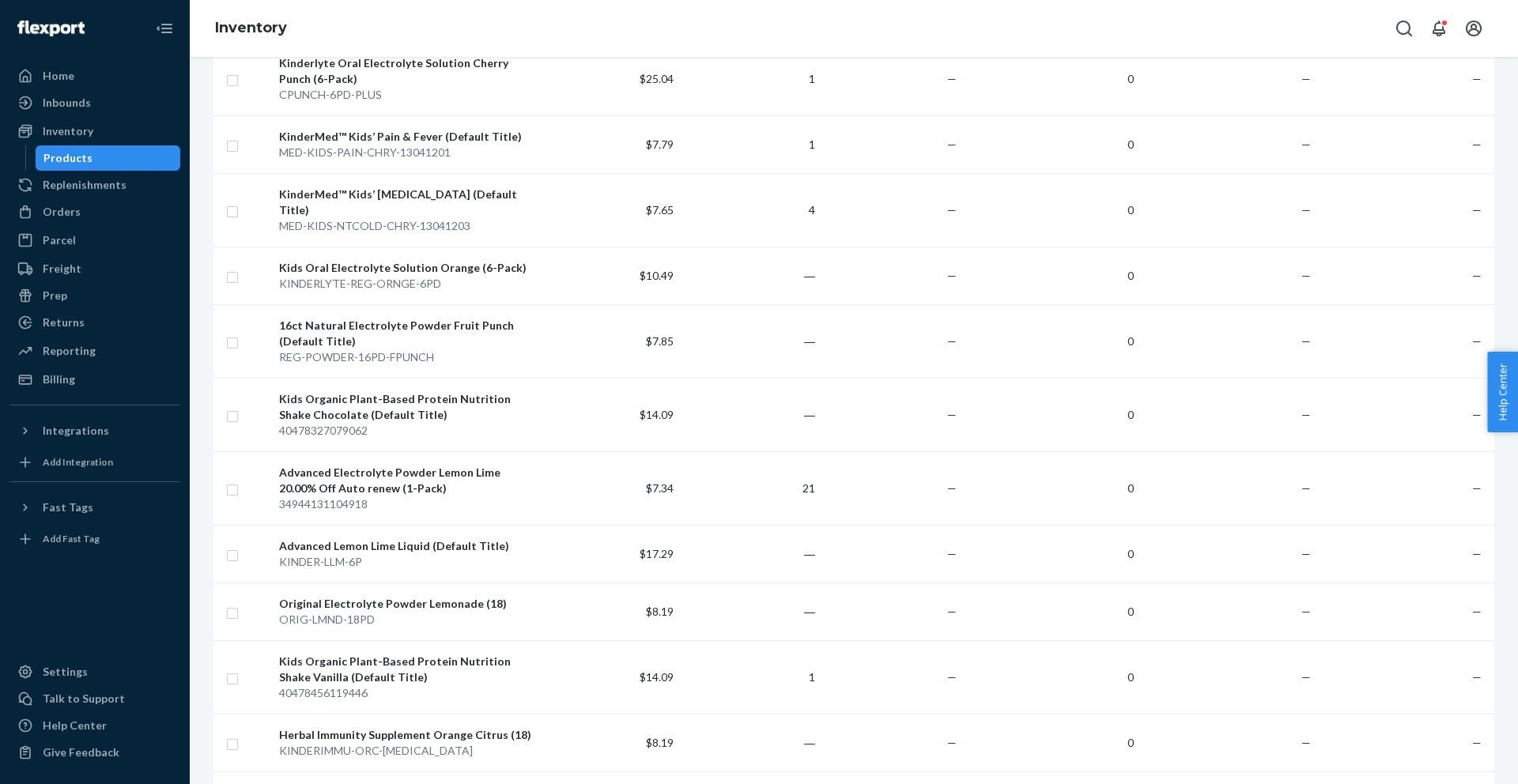
scroll to position [0, 0]
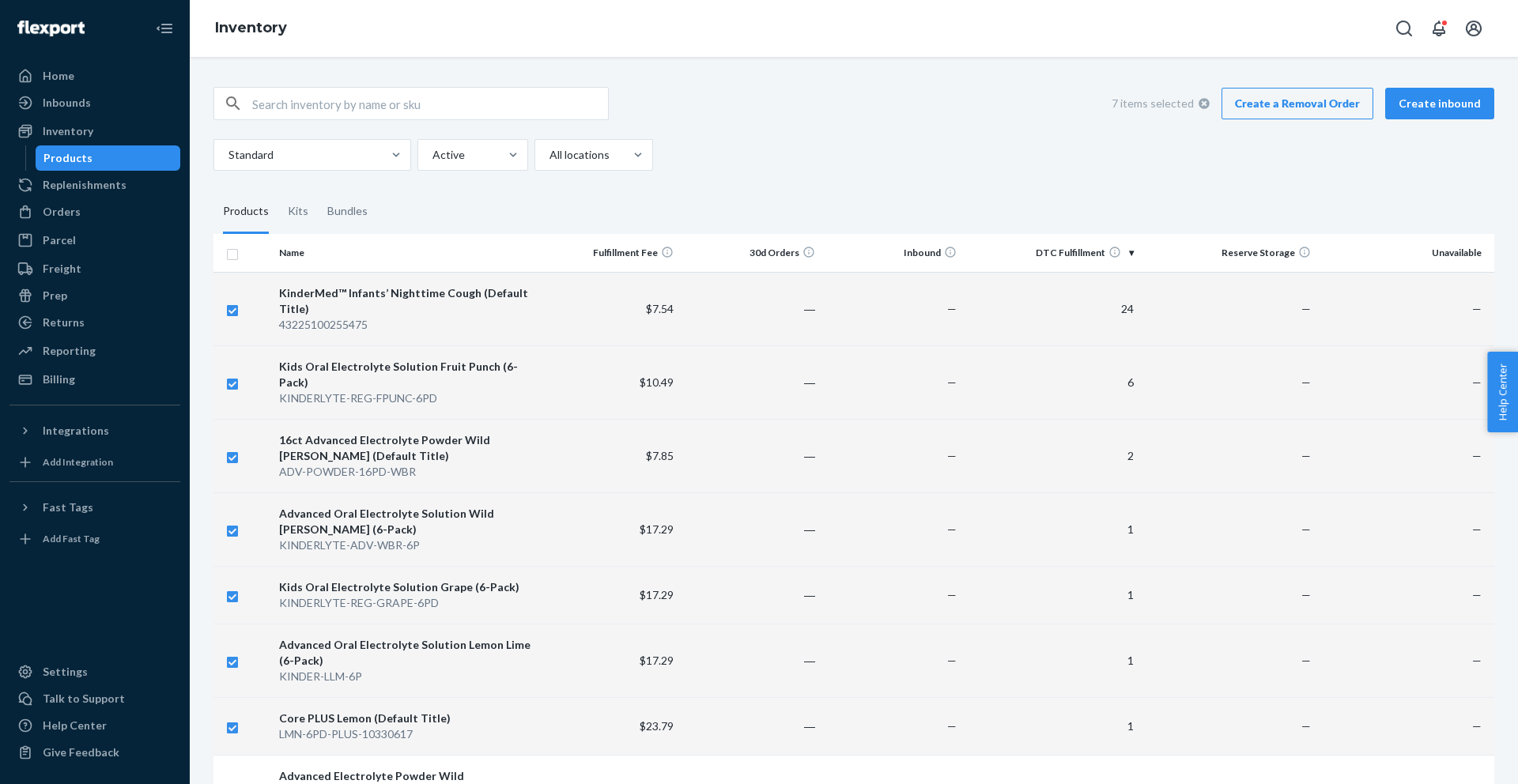
checkbox input "true"
click at [1273, 104] on link "Create a Removal Order" at bounding box center [1297, 103] width 152 height 32
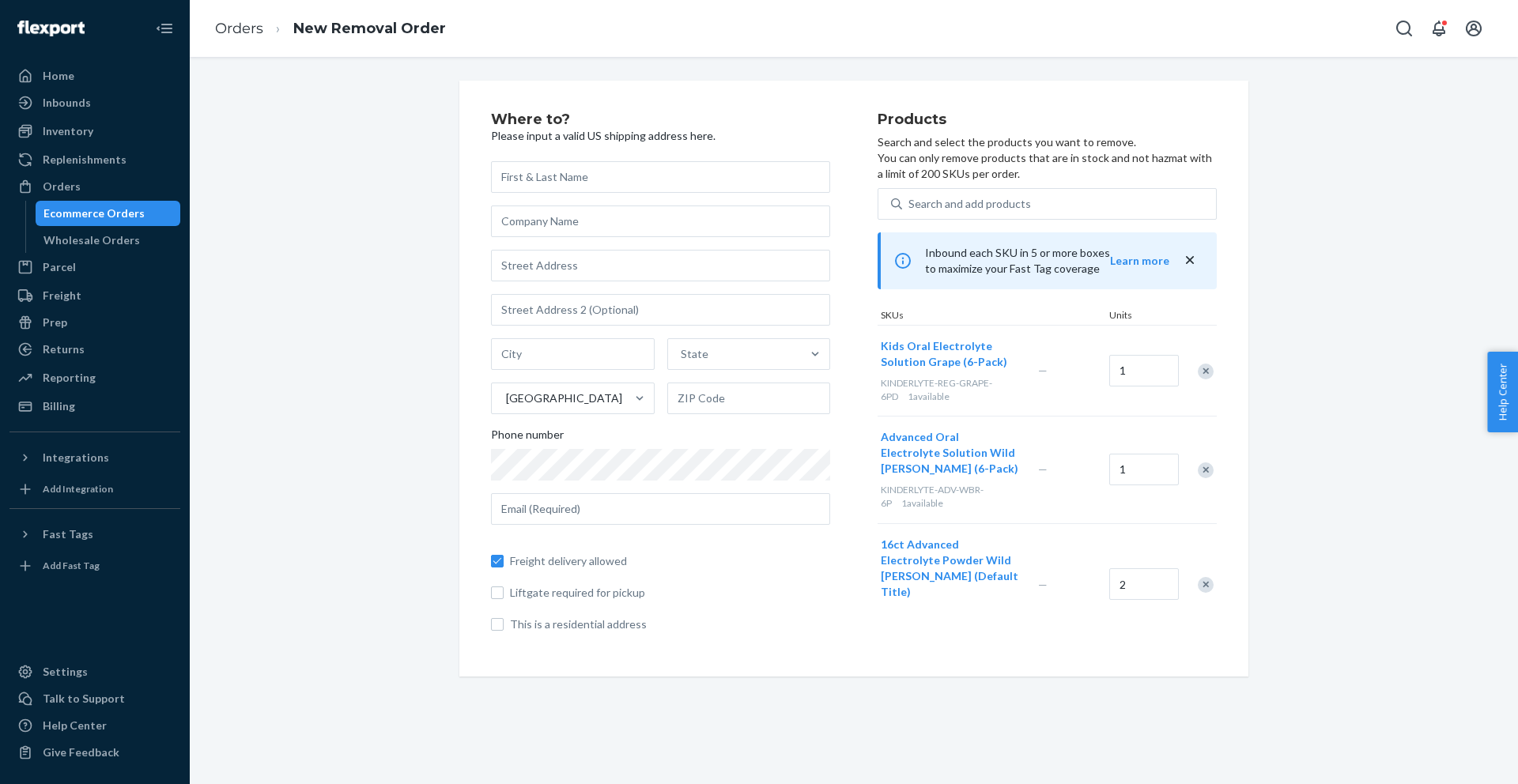
click at [684, 187] on input "text" at bounding box center [661, 177] width 339 height 32
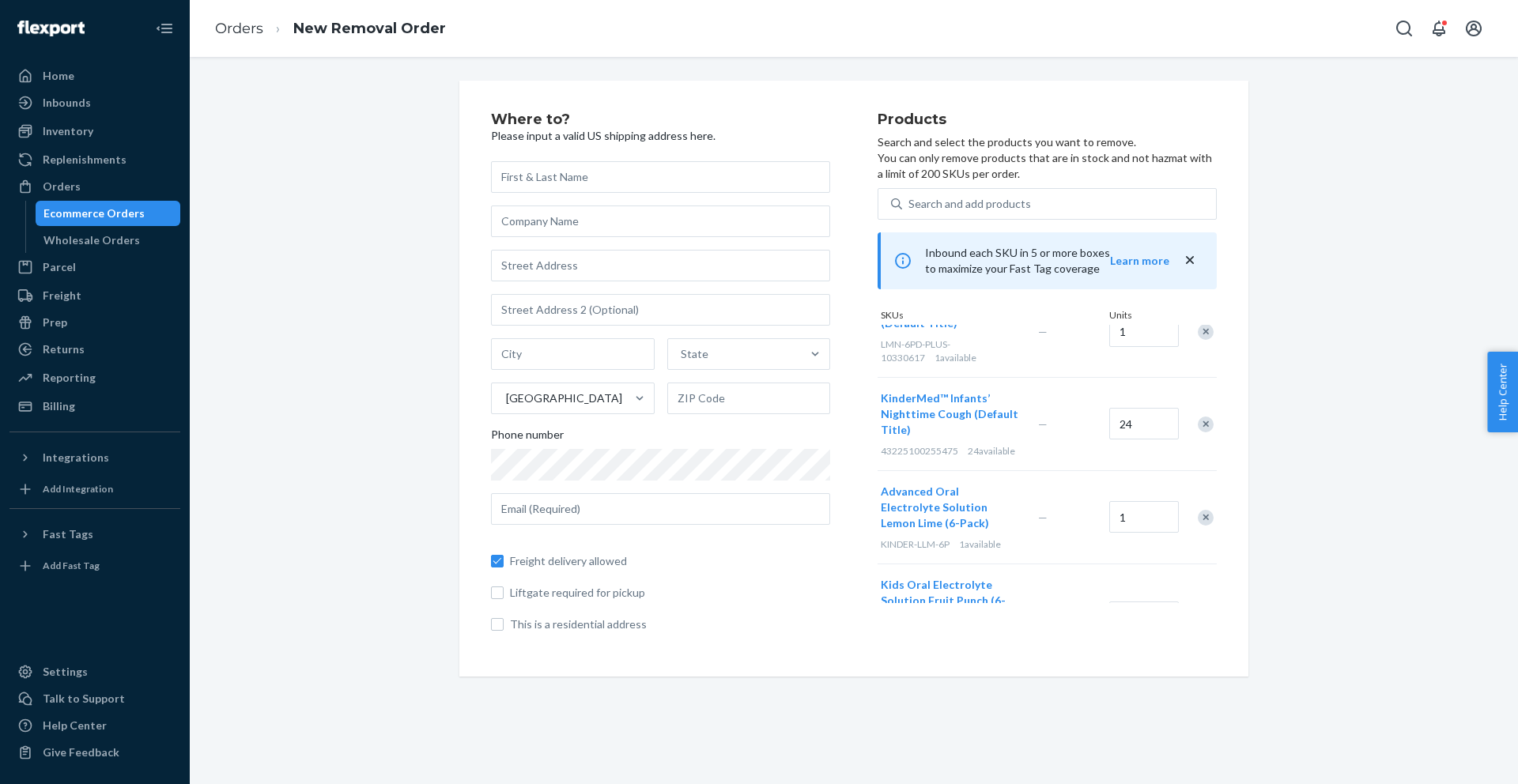
scroll to position [412, 0]
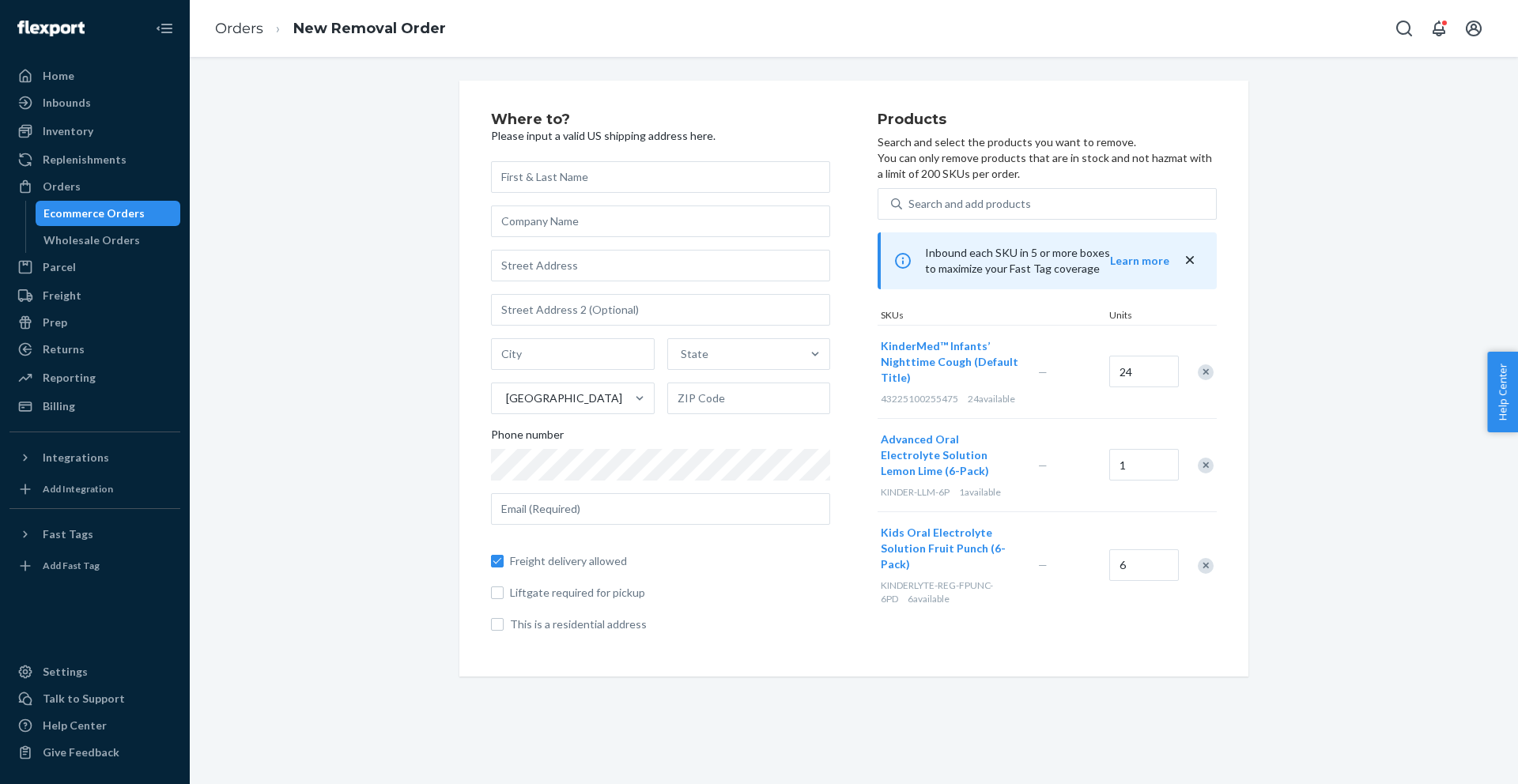
click at [66, 210] on div "Ecommerce Orders" at bounding box center [94, 213] width 101 height 15
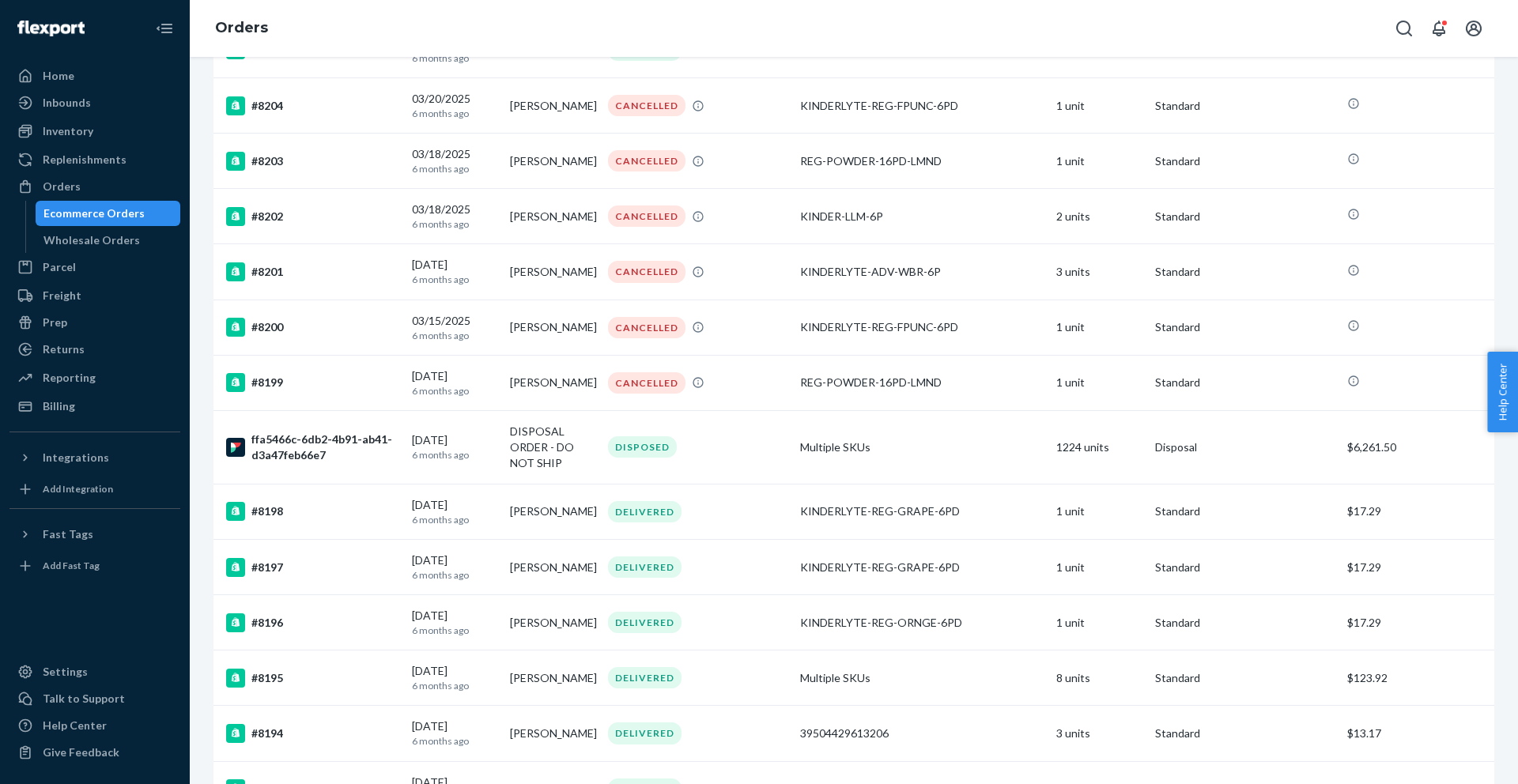
scroll to position [943, 0]
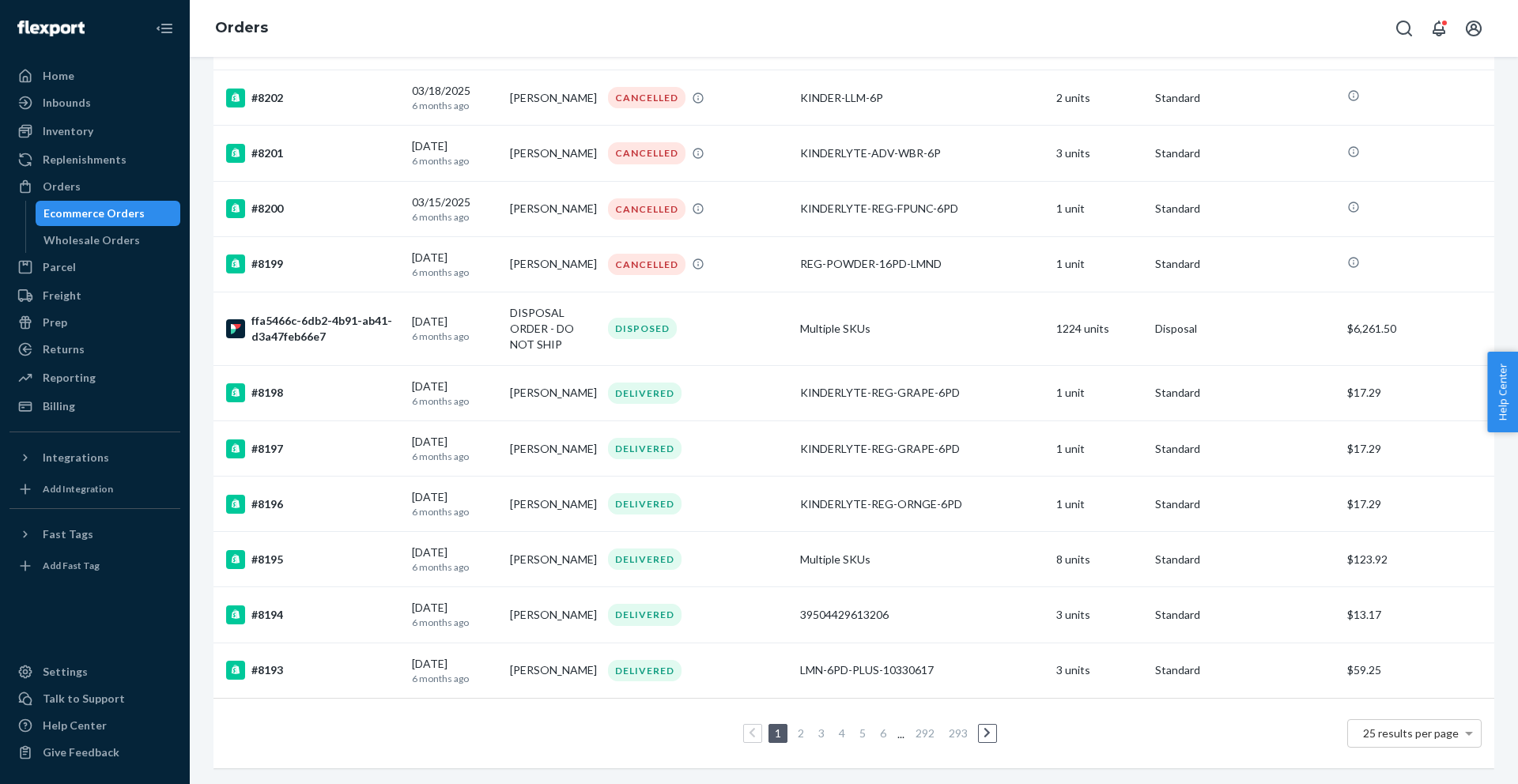
click at [957, 732] on link "293" at bounding box center [958, 733] width 26 height 14
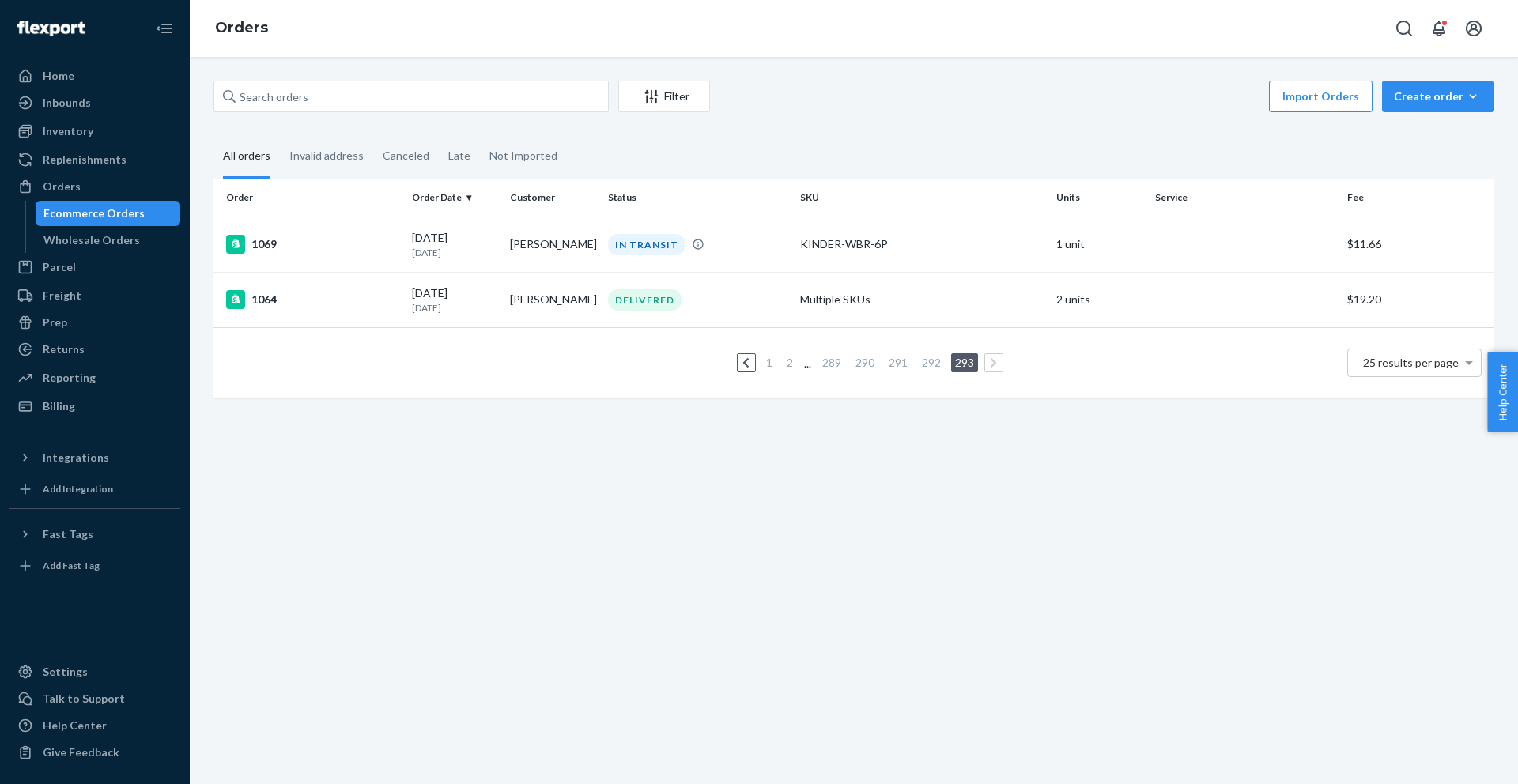
click at [788, 364] on link "2" at bounding box center [789, 362] width 13 height 14
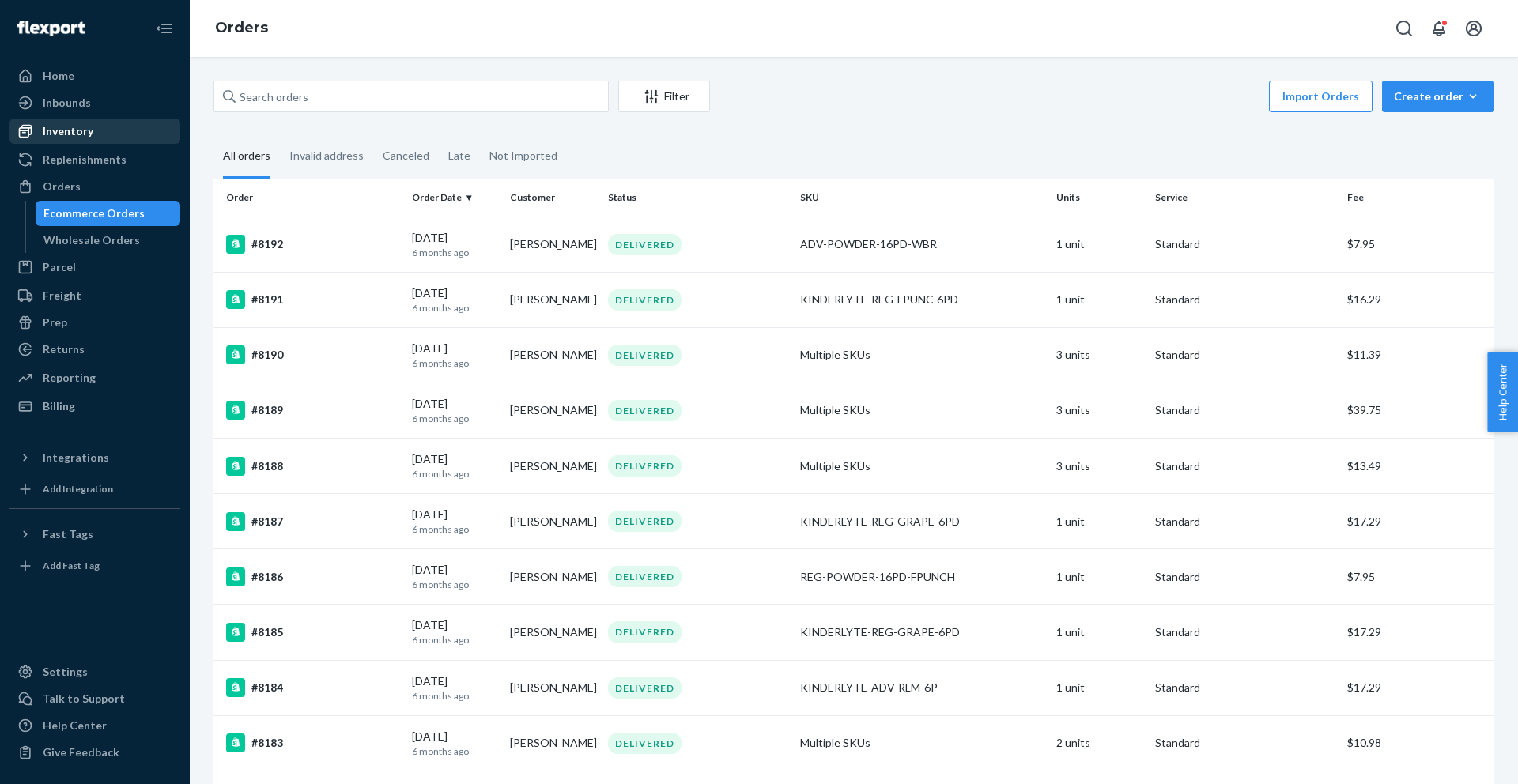
click at [56, 137] on div "Inventory" at bounding box center [68, 131] width 51 height 15
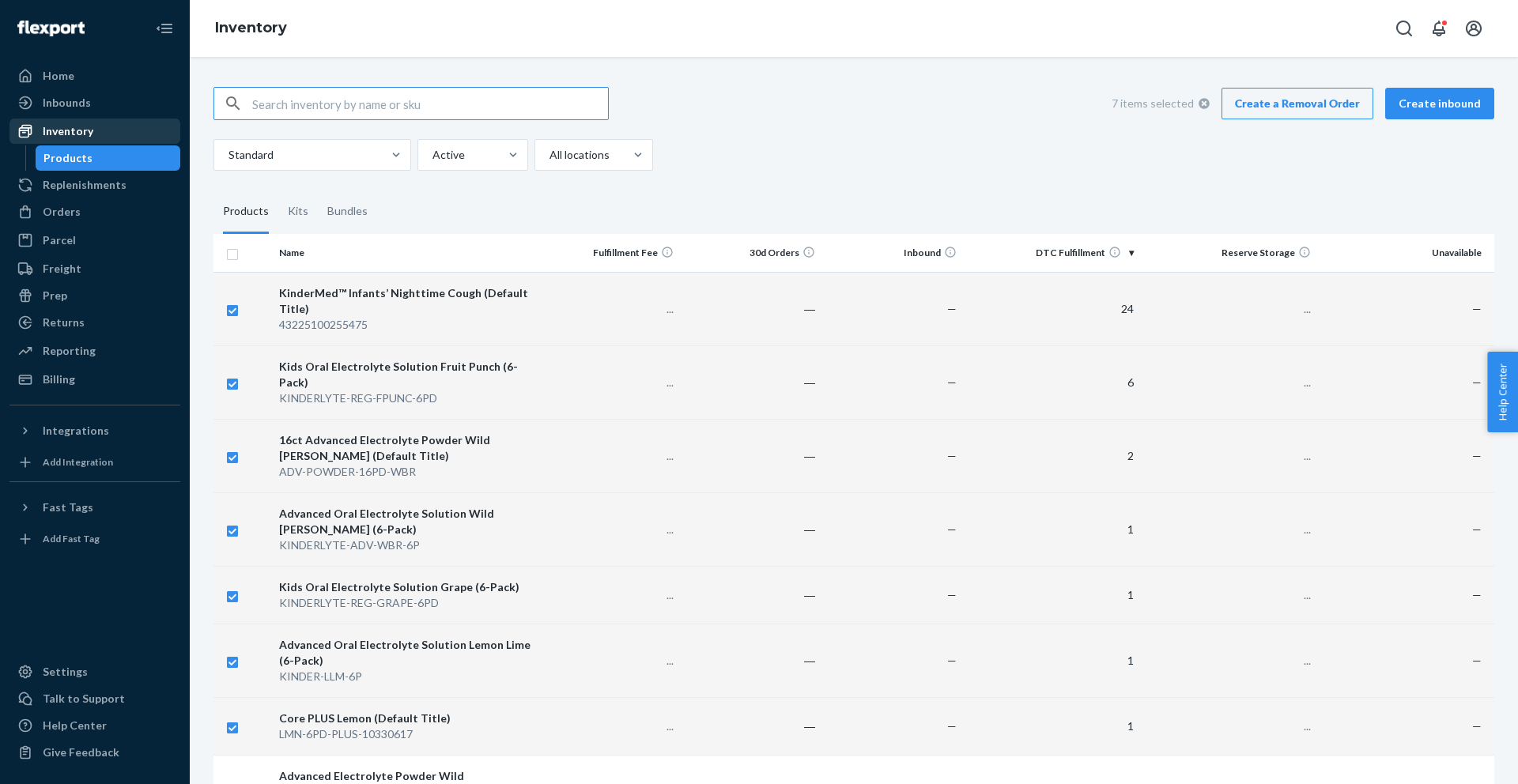
checkbox input "true"
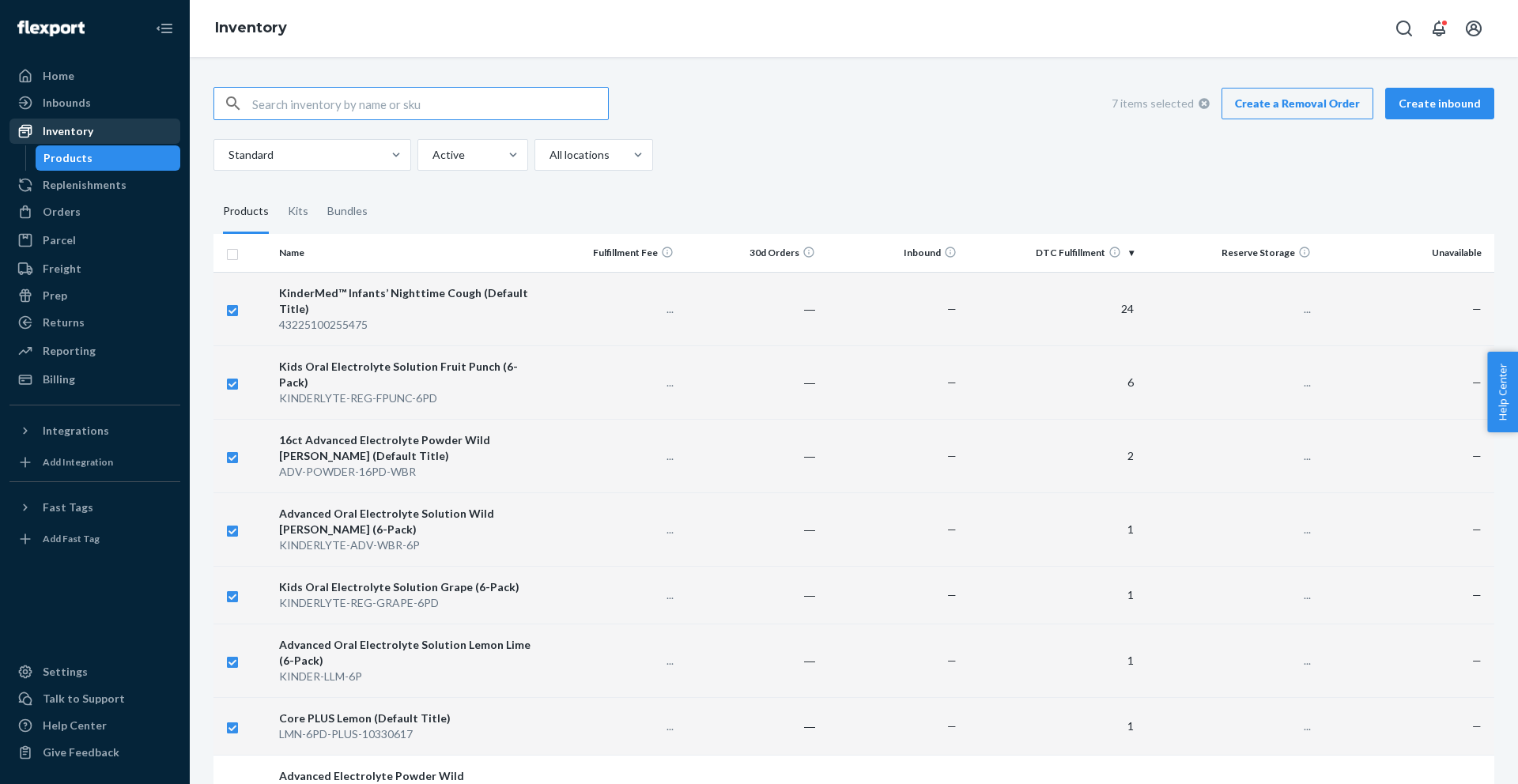
checkbox input "true"
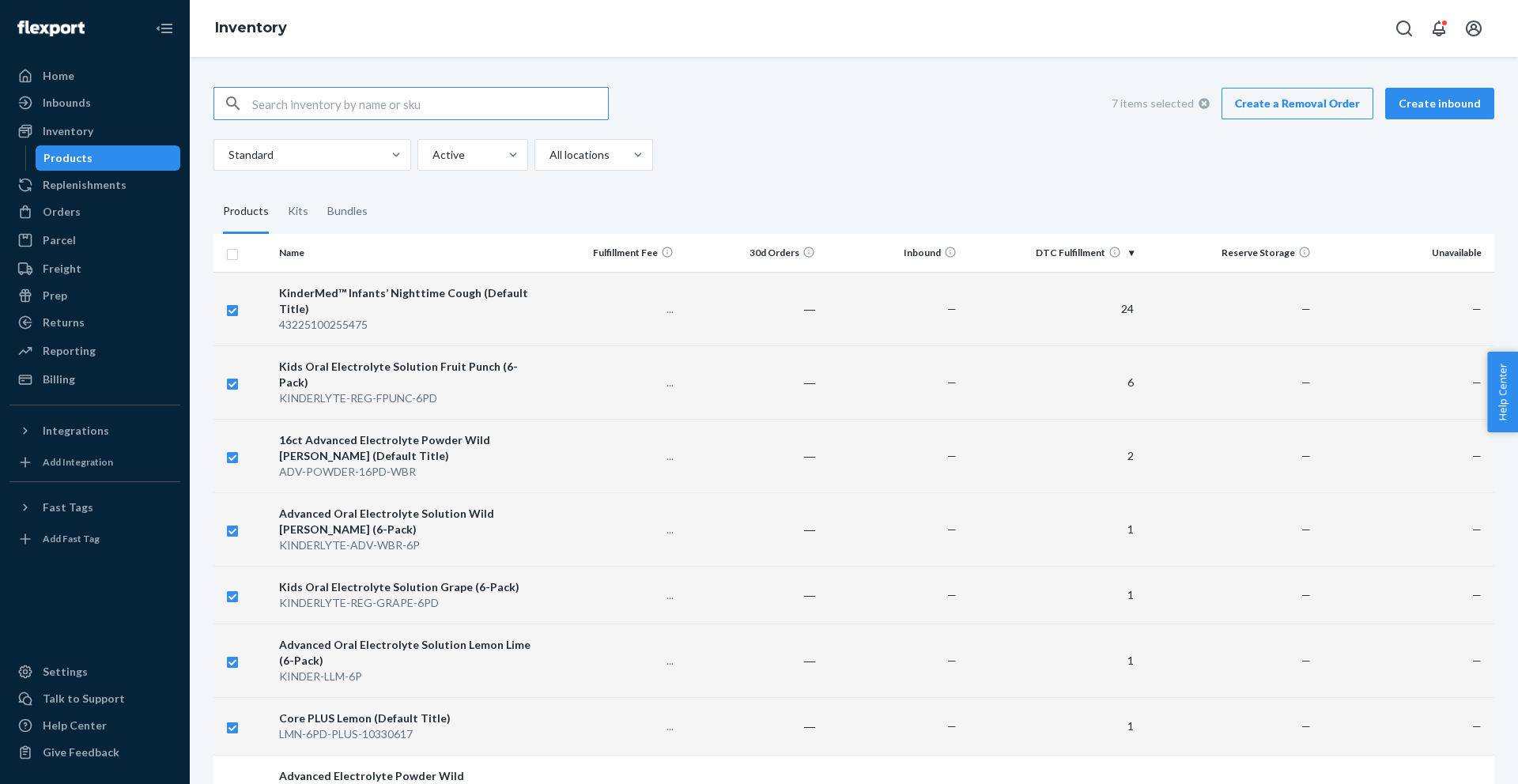
checkbox input "true"
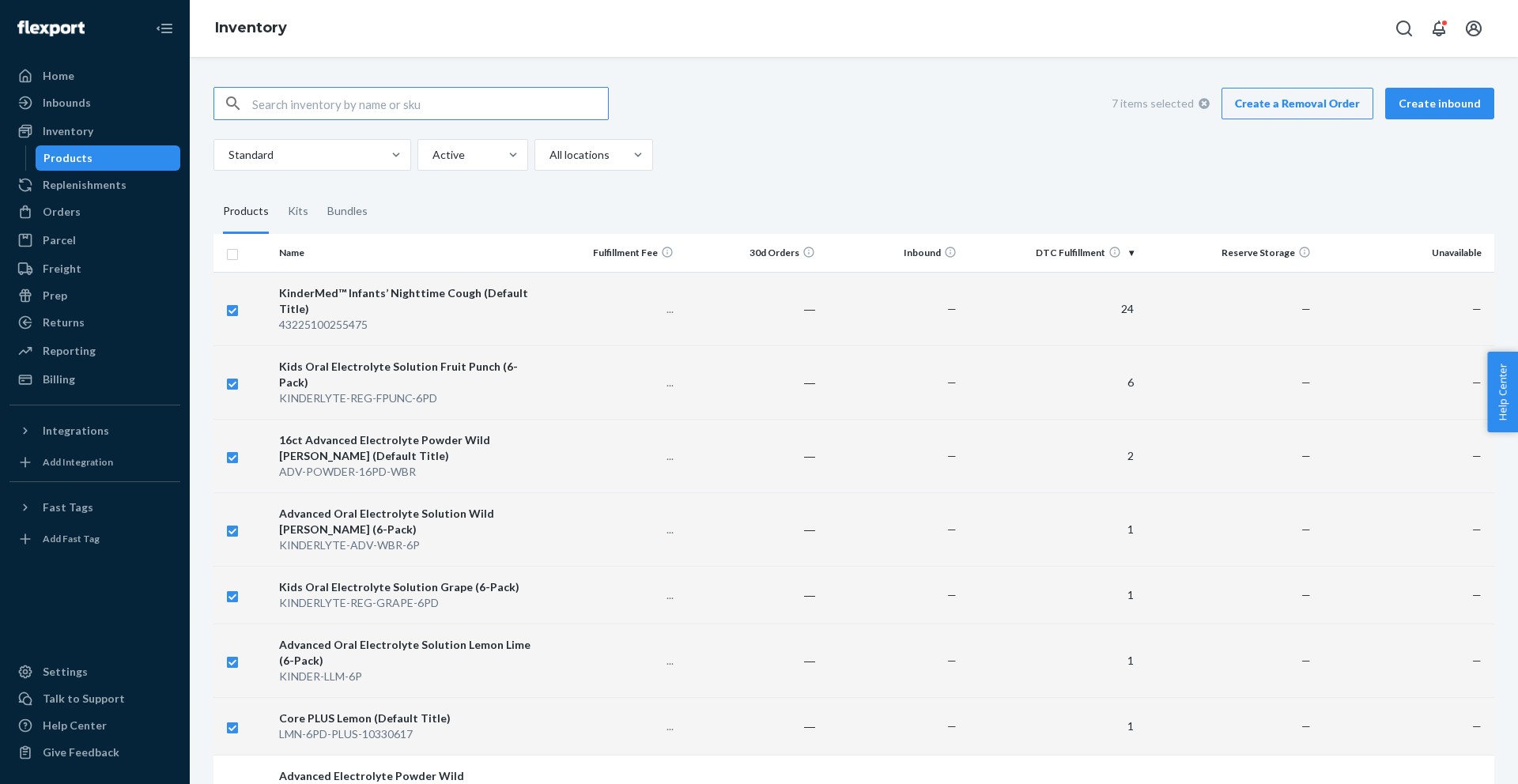
checkbox input "true"
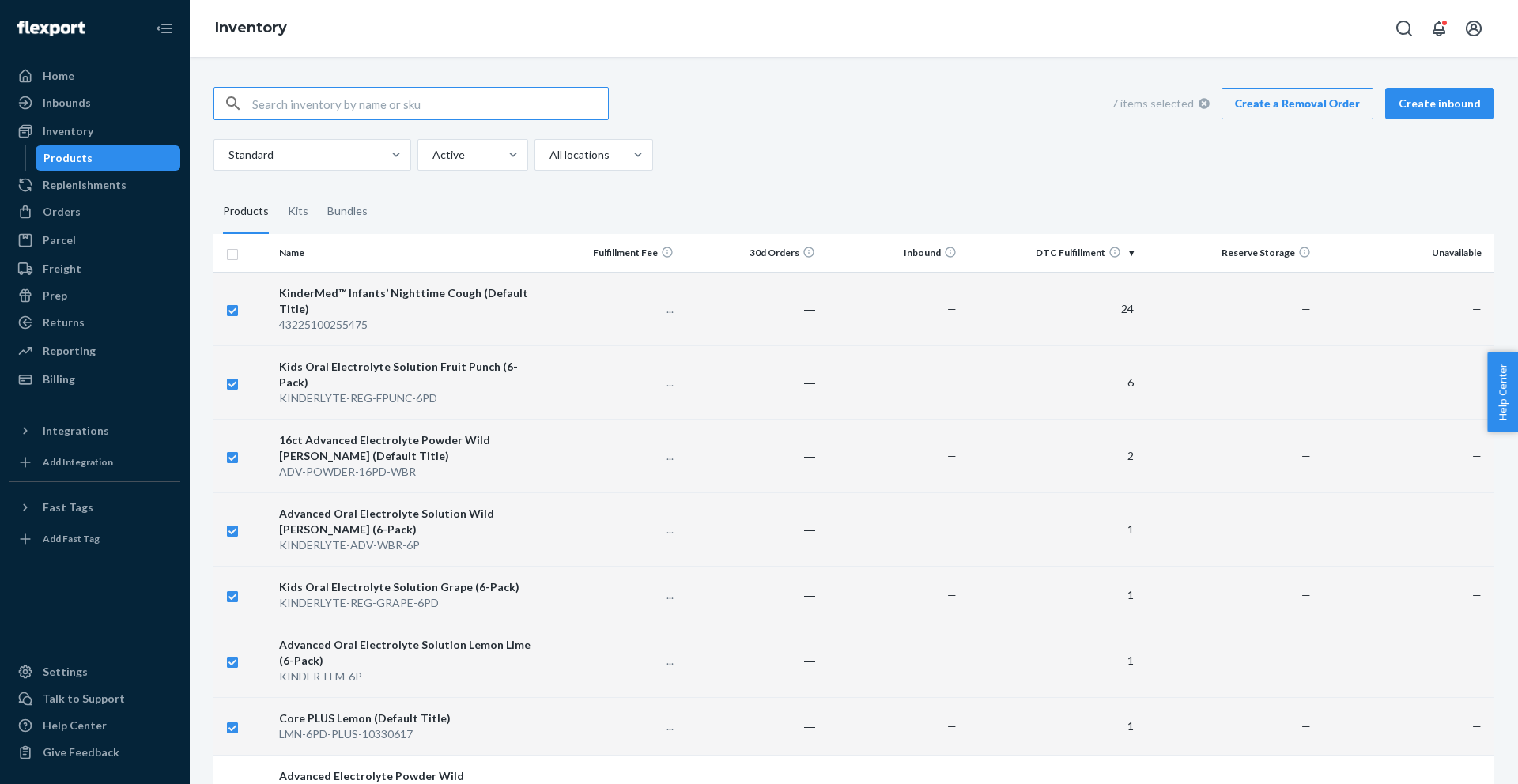
checkbox input "true"
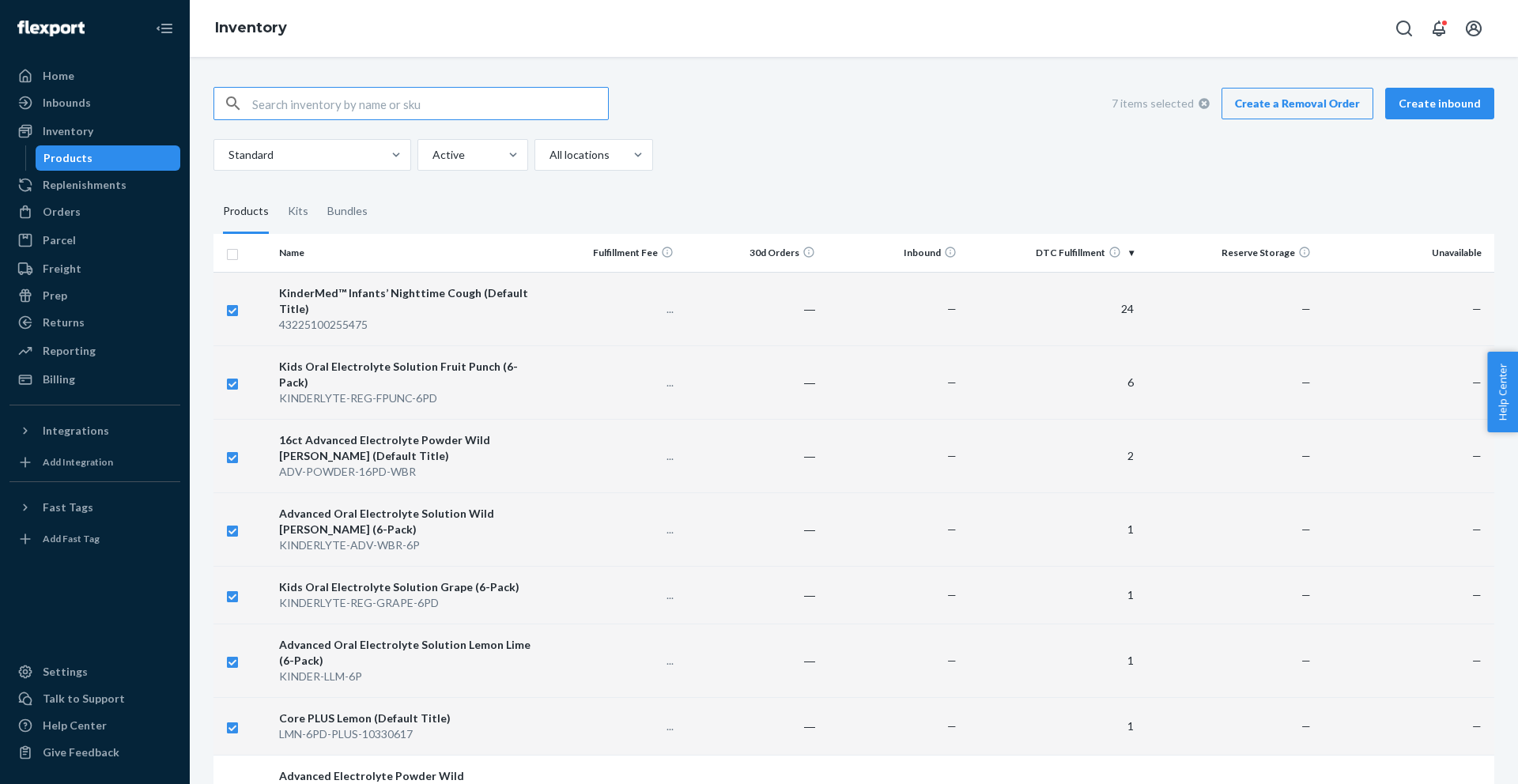
checkbox input "true"
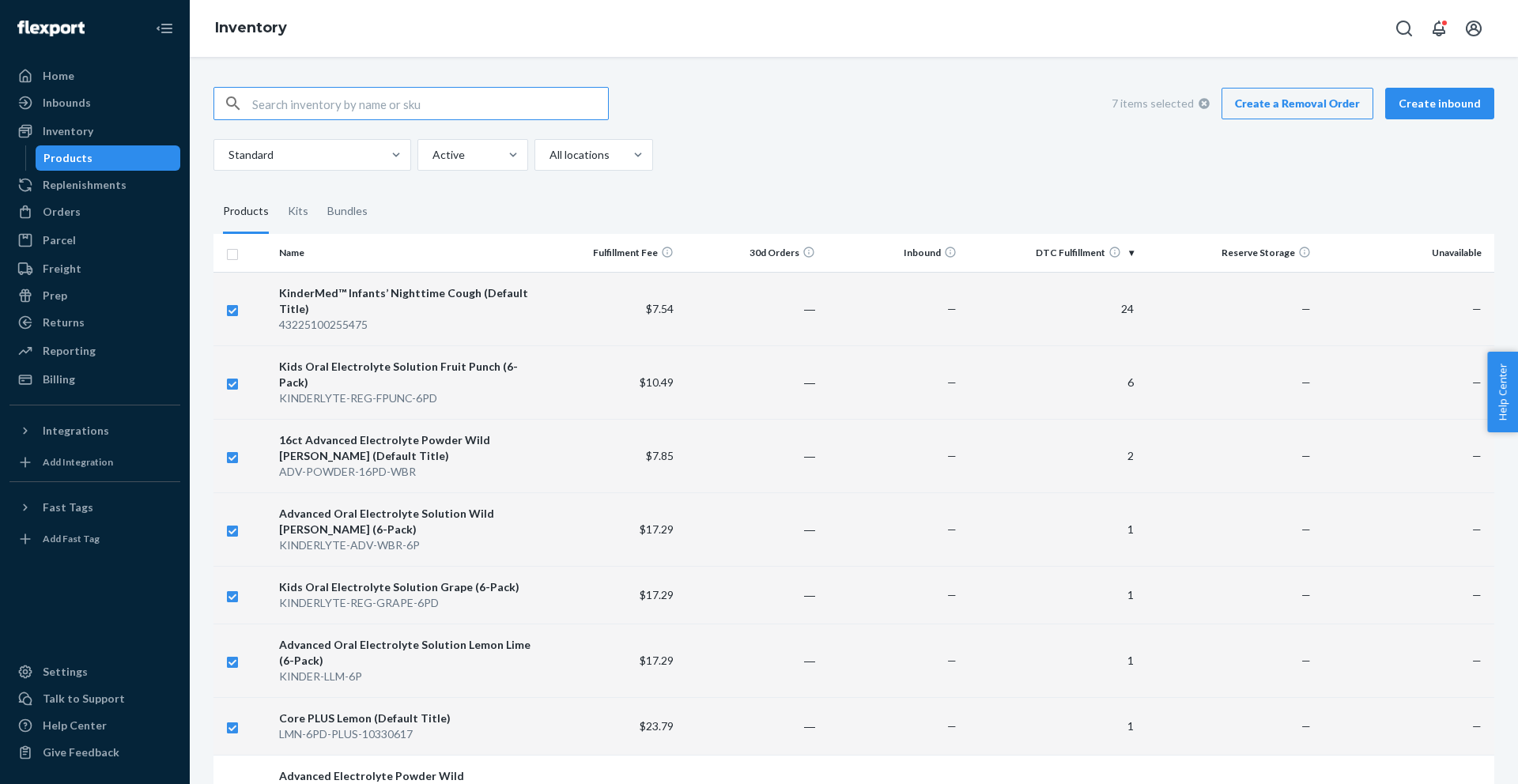
checkbox input "true"
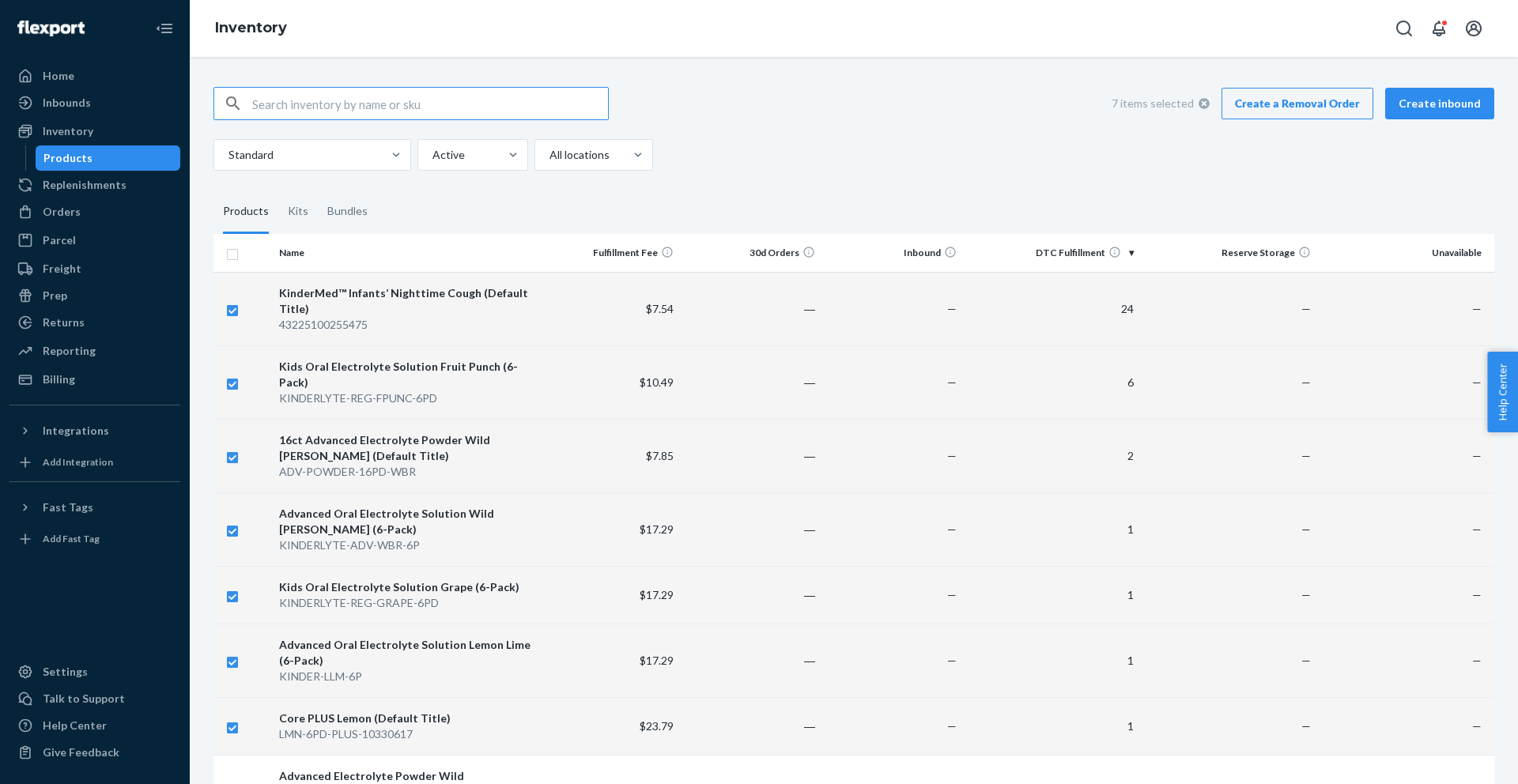
checkbox input "true"
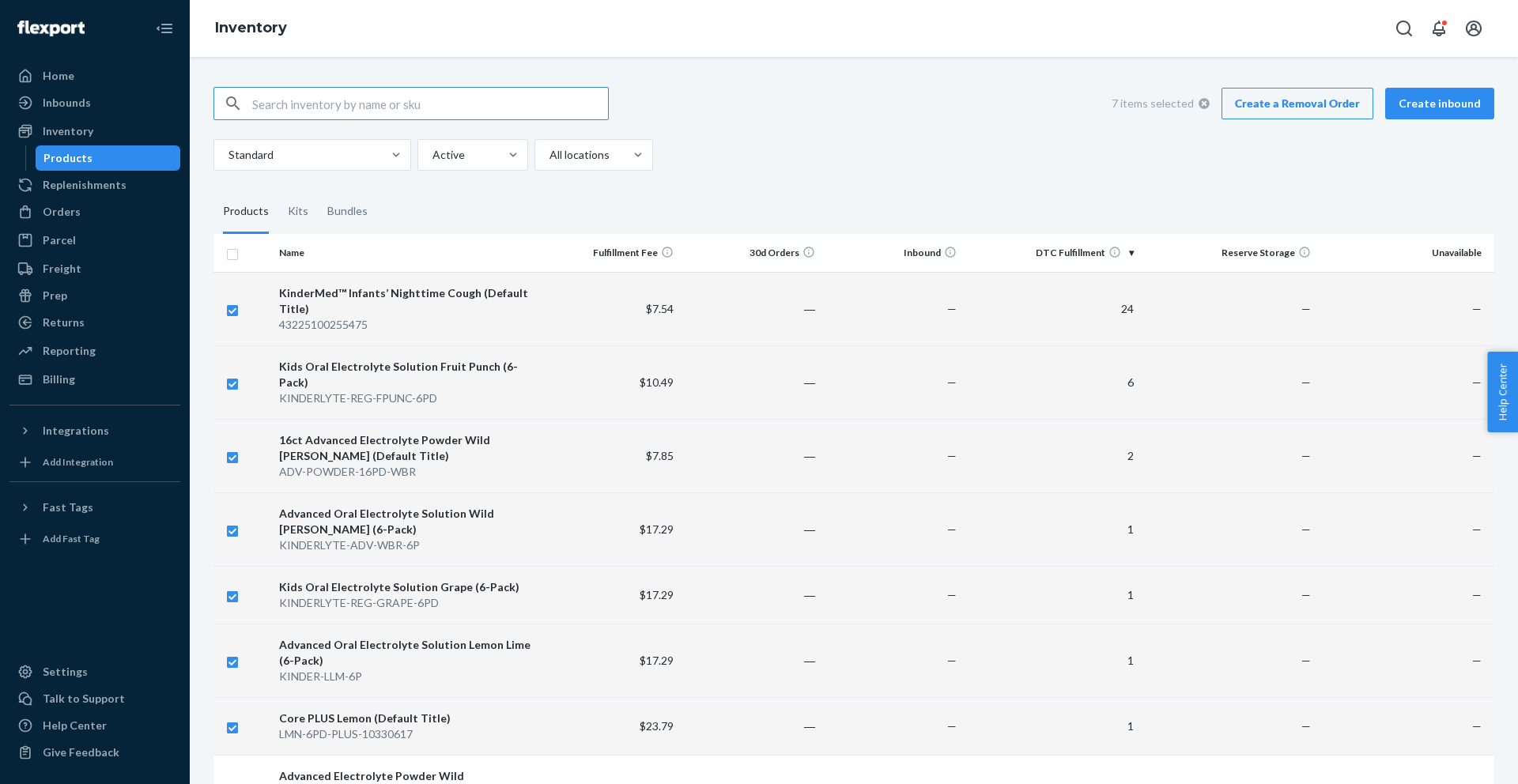
checkbox input "true"
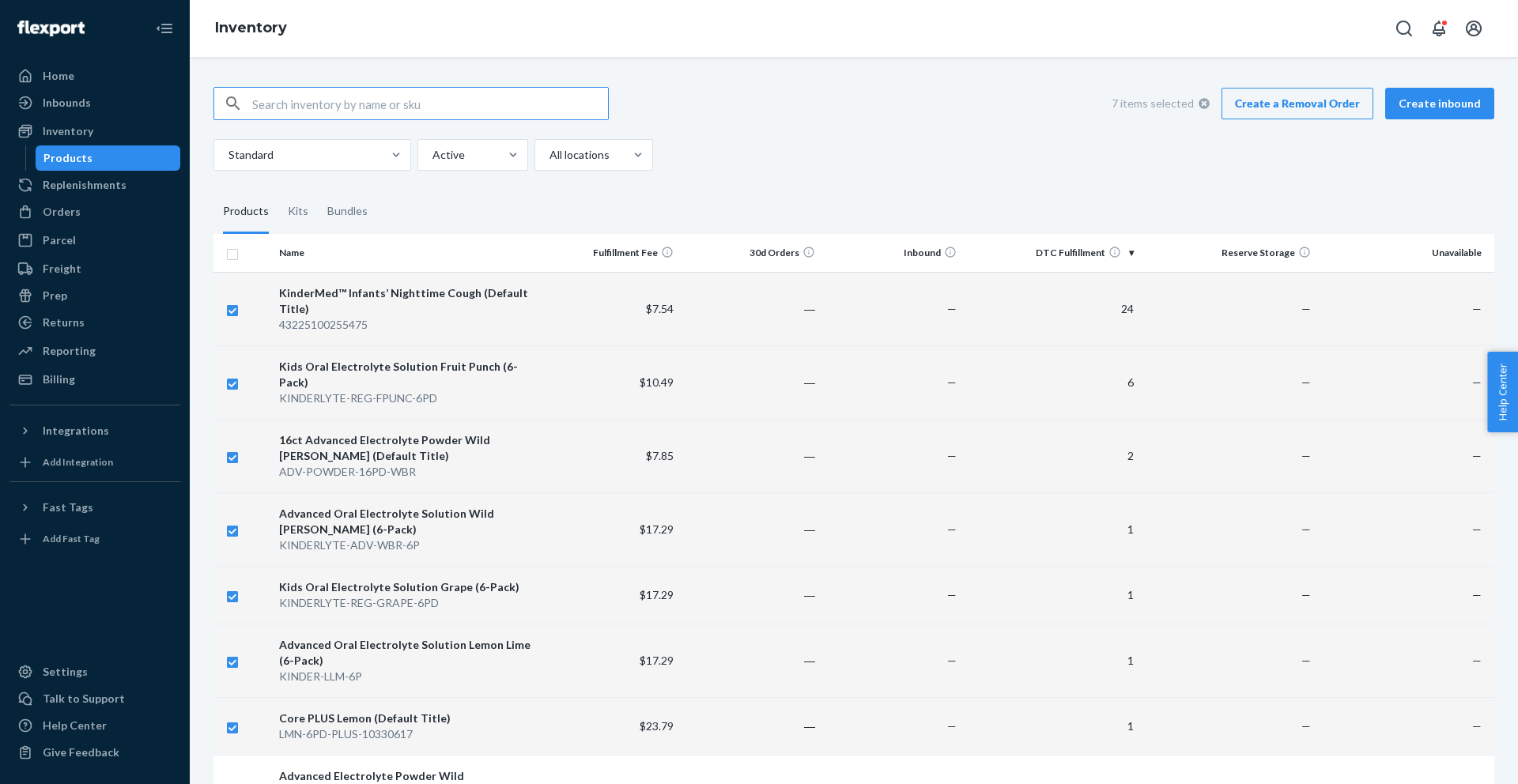
checkbox input "true"
click at [1271, 105] on link "Create a Removal Order" at bounding box center [1297, 103] width 152 height 32
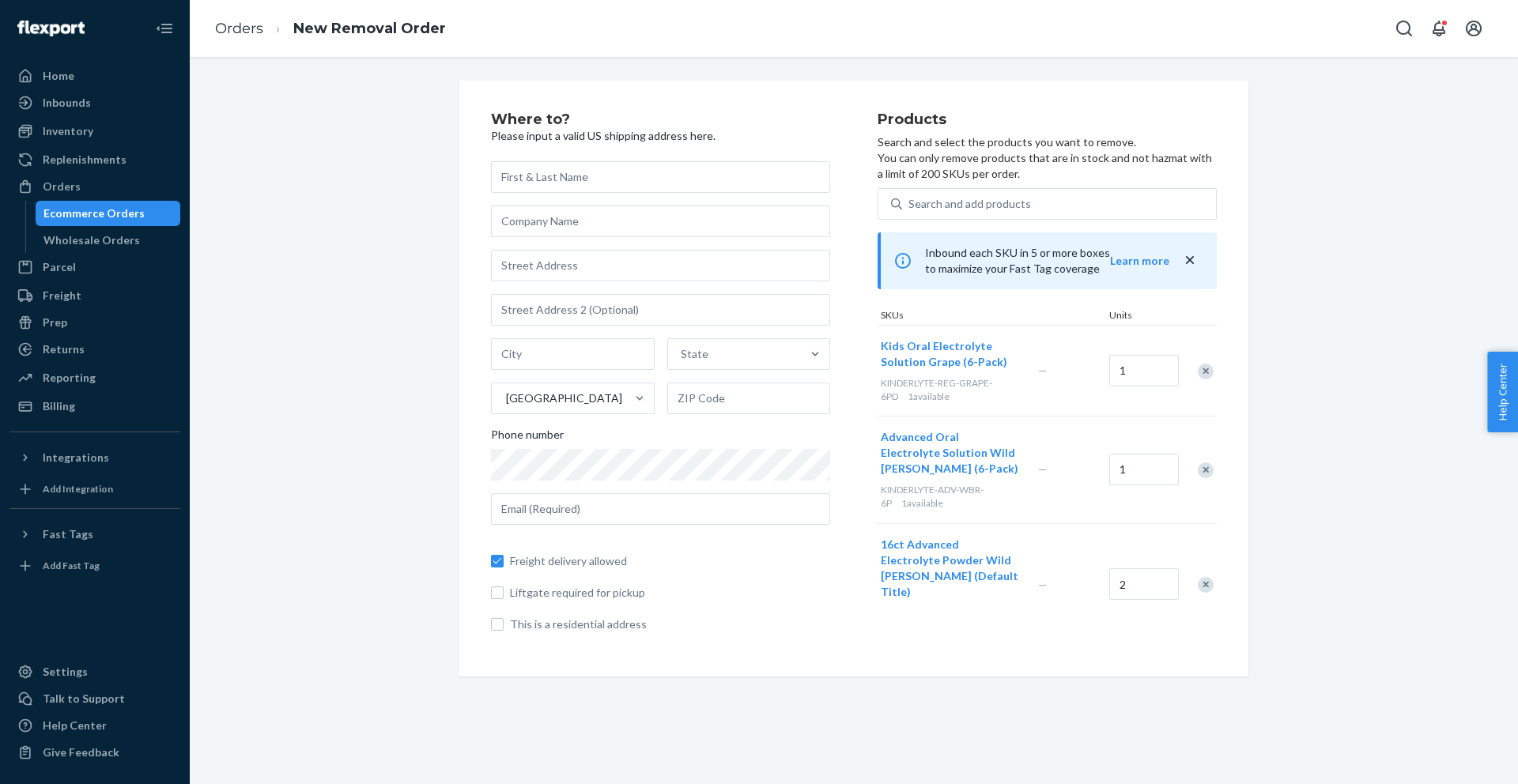
click at [616, 183] on input "text" at bounding box center [661, 177] width 339 height 32
click at [52, 73] on div "Home" at bounding box center [58, 75] width 32 height 15
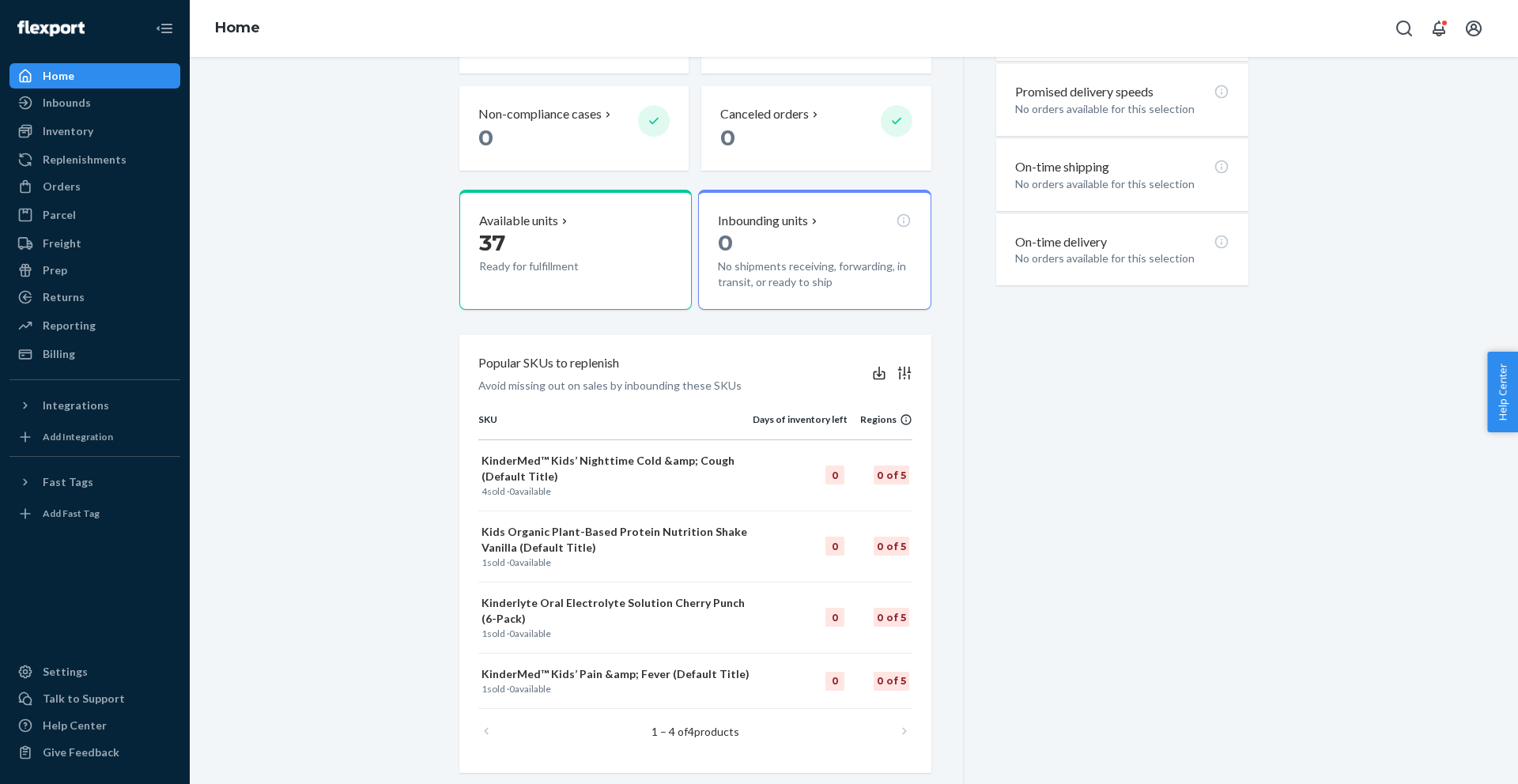
scroll to position [524, 0]
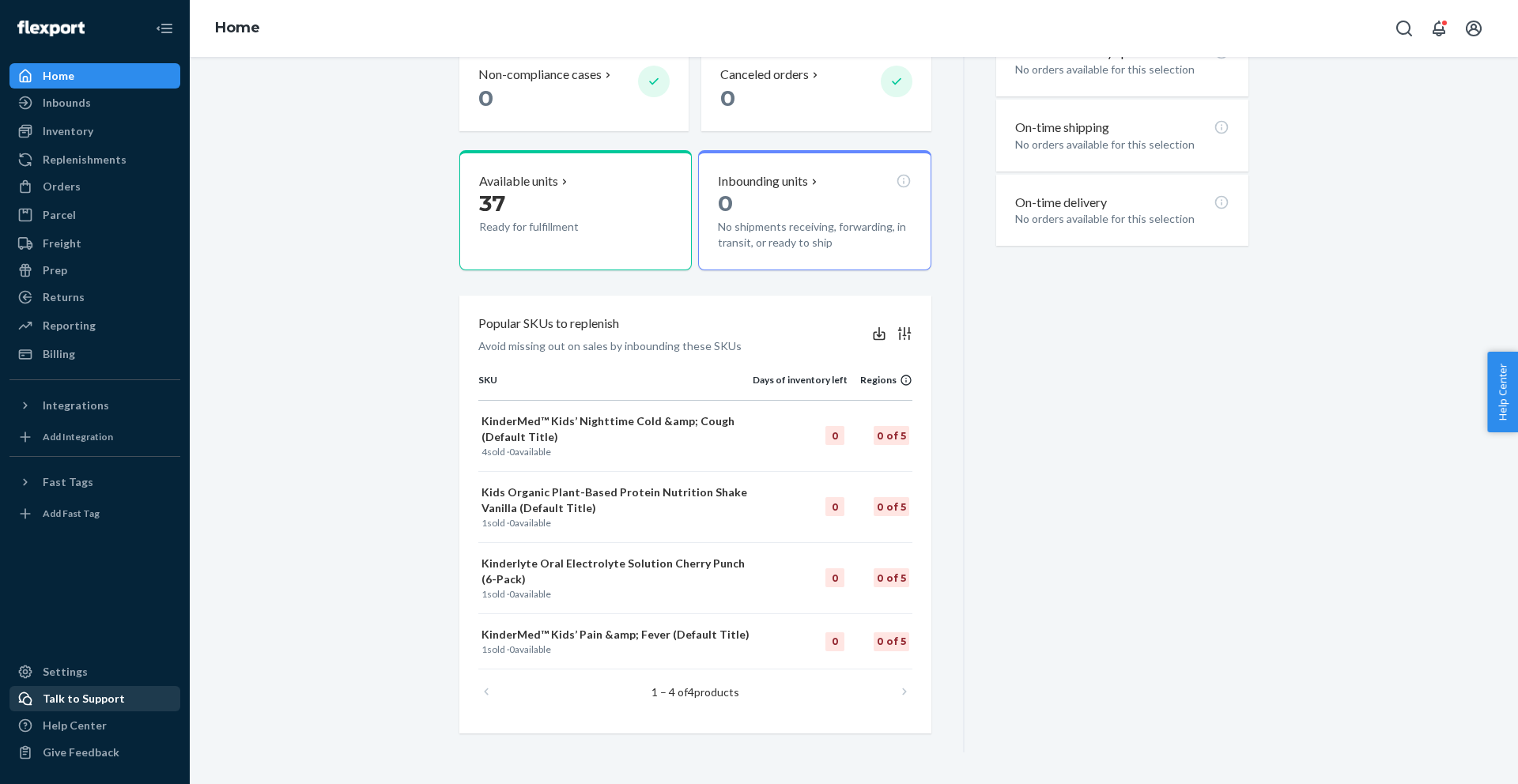
click at [56, 704] on div "Talk to Support" at bounding box center [84, 698] width 82 height 15
click at [109, 698] on div "Talk to Support" at bounding box center [84, 698] width 82 height 15
